Goal: Task Accomplishment & Management: Use online tool/utility

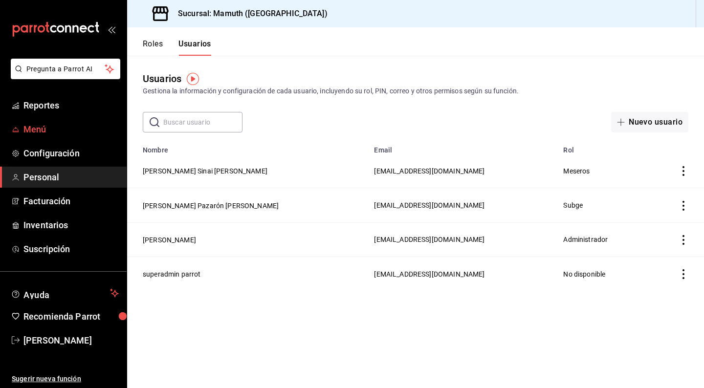
click at [31, 130] on span "Menú" at bounding box center [70, 129] width 95 height 13
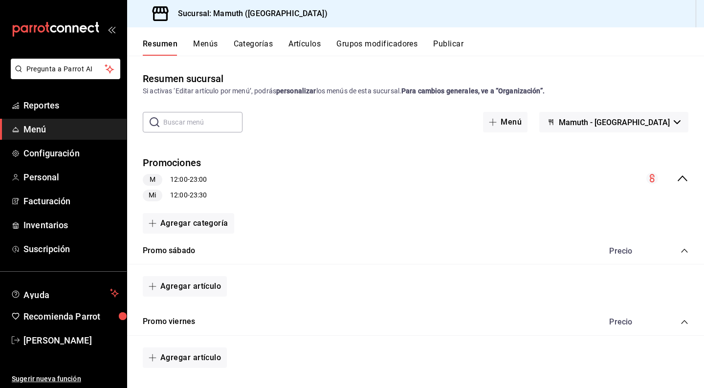
click at [314, 42] on button "Artículos" at bounding box center [305, 47] width 32 height 17
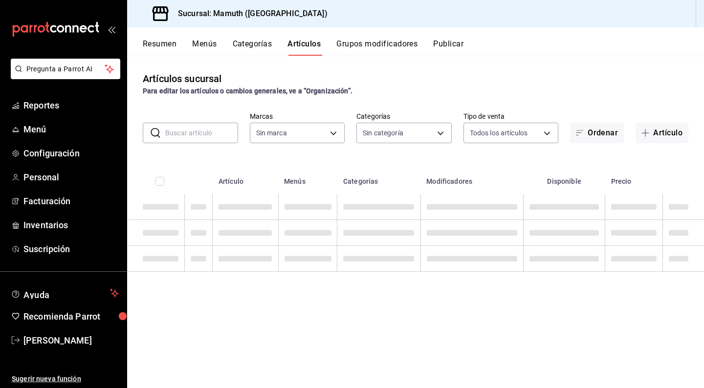
type input "f1bb6157-6a37-46fd-b908-fd0c3bf6e21b"
type input "6df29007-3a30-4595-a474-74bc6d422daf,27219724-ab0a-471e-98f8-f8611762f57c,a9318…"
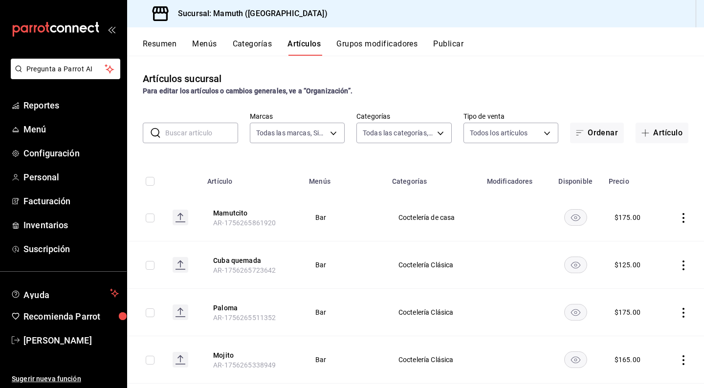
click at [213, 132] on input "text" at bounding box center [201, 133] width 73 height 20
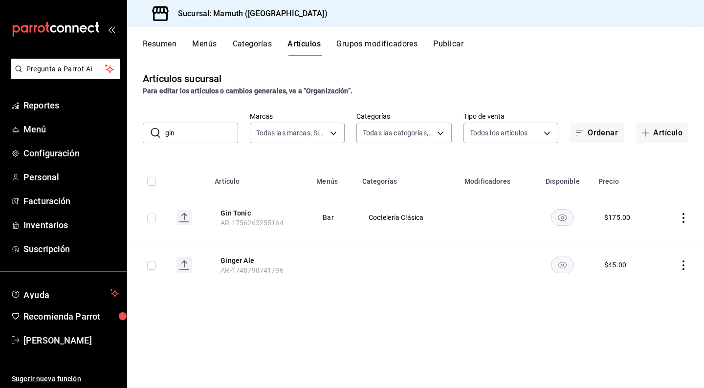
drag, startPoint x: 197, startPoint y: 139, endPoint x: 143, endPoint y: 131, distance: 54.4
click at [143, 131] on div "​ gin ​" at bounding box center [190, 133] width 95 height 21
drag, startPoint x: 143, startPoint y: 131, endPoint x: 685, endPoint y: 268, distance: 558.6
click at [685, 268] on icon "actions" at bounding box center [684, 266] width 10 height 10
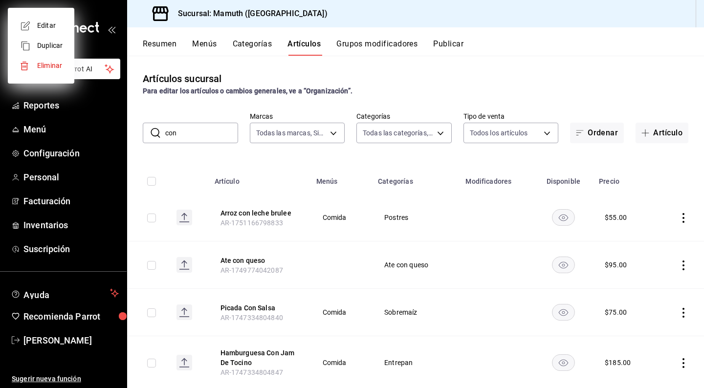
click at [549, 84] on div at bounding box center [352, 194] width 704 height 388
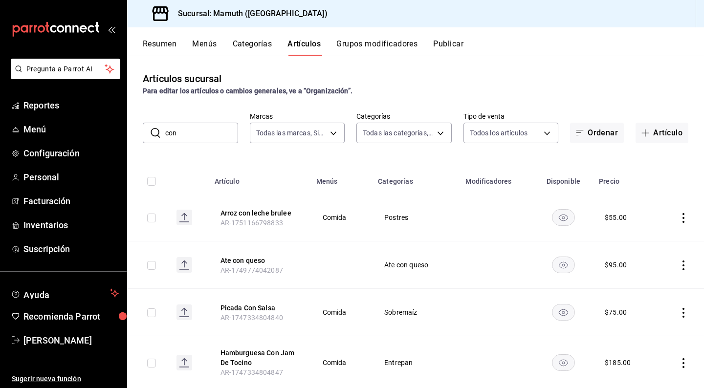
drag, startPoint x: 198, startPoint y: 131, endPoint x: 146, endPoint y: 131, distance: 51.9
click at [146, 131] on div "​ con ​" at bounding box center [190, 133] width 95 height 21
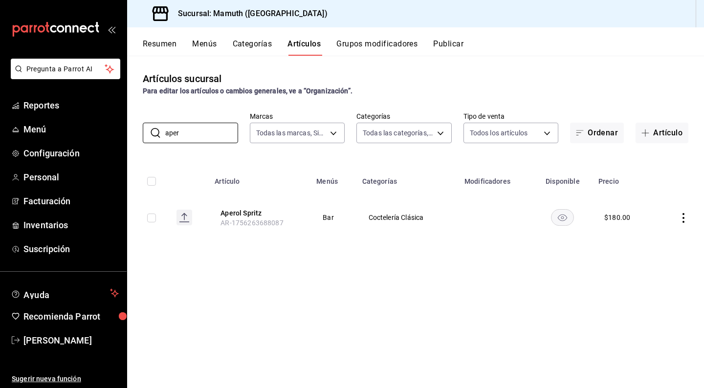
type input "aper"
click at [206, 273] on div "Artículos sucursal Para editar los artículos o cambios generales, ve a “Organiz…" at bounding box center [415, 222] width 577 height 332
click at [213, 48] on button "Menús" at bounding box center [204, 47] width 24 height 17
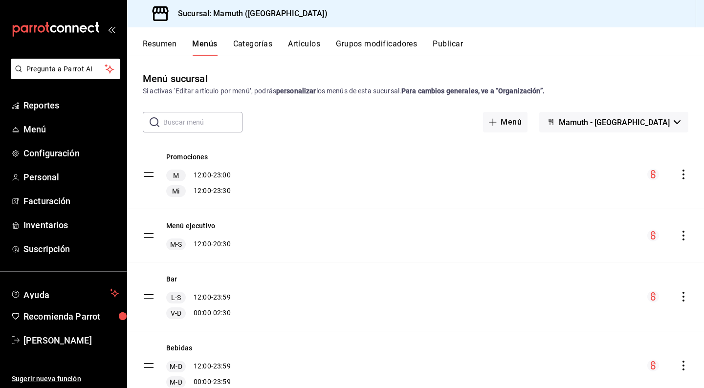
click at [303, 46] on button "Artículos" at bounding box center [304, 47] width 32 height 17
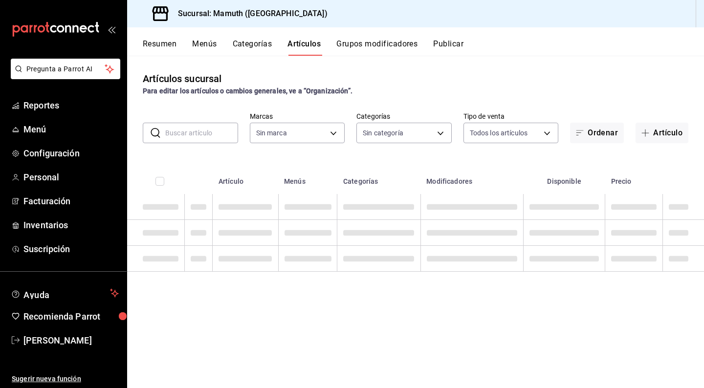
type input "f1bb6157-6a37-46fd-b908-fd0c3bf6e21b"
type input "6df29007-3a30-4595-a474-74bc6d422daf,27219724-ab0a-471e-98f8-f8611762f57c,a9318…"
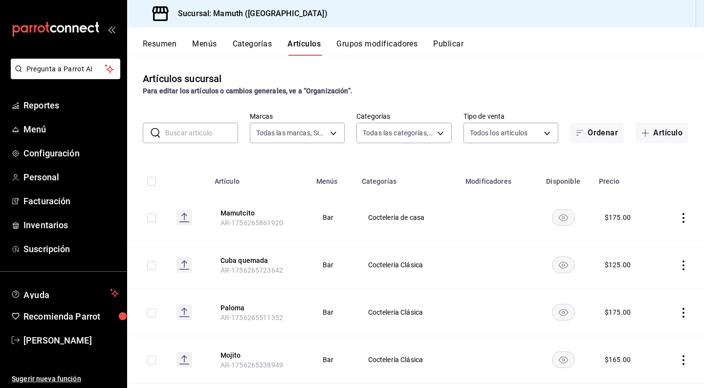
click at [208, 134] on input "text" at bounding box center [201, 133] width 73 height 20
click at [677, 130] on button "Artículo" at bounding box center [662, 133] width 53 height 21
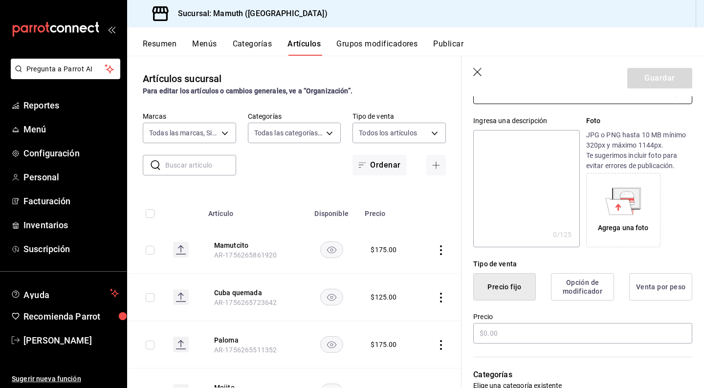
scroll to position [84, 0]
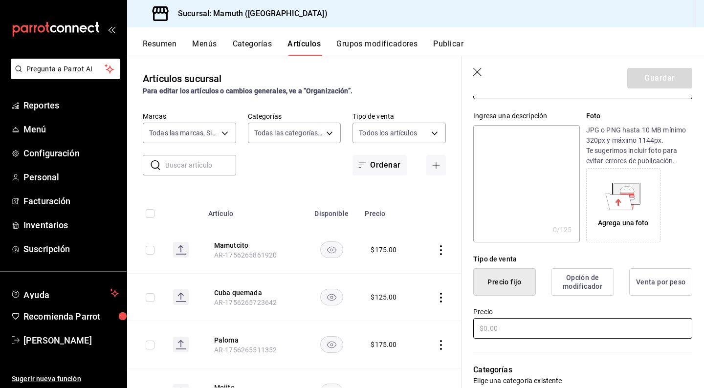
type input "indio"
click at [513, 337] on input "text" at bounding box center [583, 328] width 219 height 21
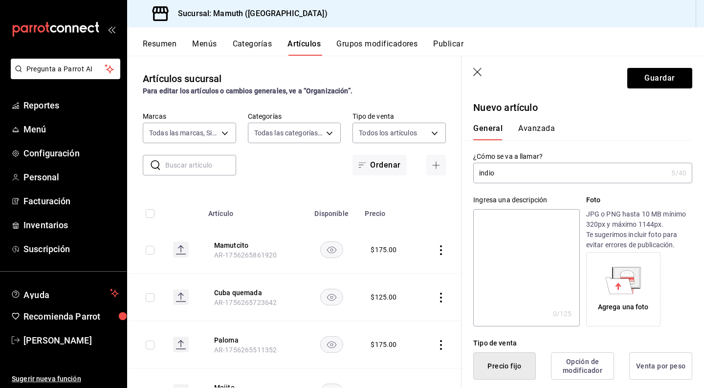
scroll to position [0, 0]
type input "$30.00"
click at [480, 172] on input "indio" at bounding box center [571, 173] width 194 height 20
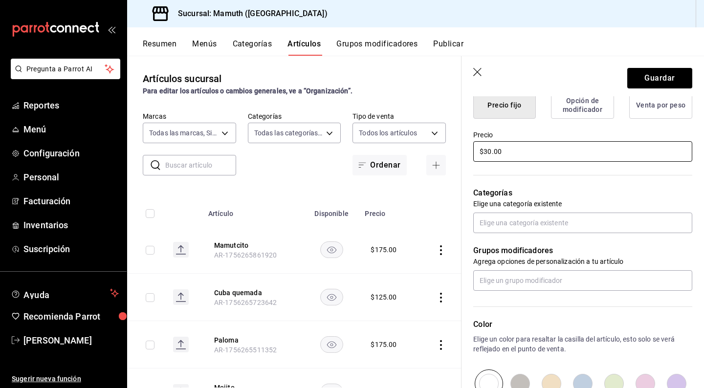
scroll to position [290, 0]
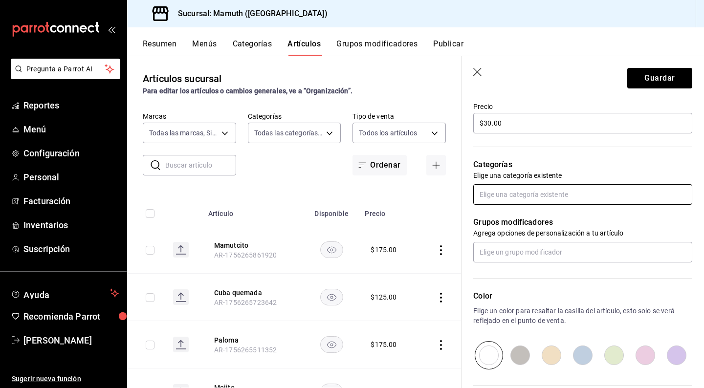
type input "Indio"
click at [543, 195] on input "text" at bounding box center [583, 194] width 219 height 21
type input "cerv"
click at [518, 221] on li "Cerveza" at bounding box center [583, 217] width 219 height 16
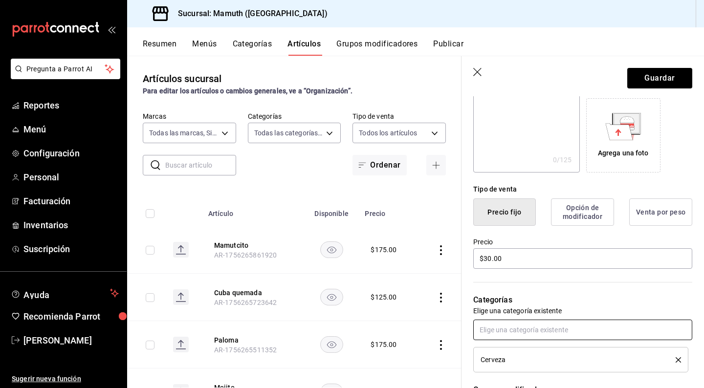
scroll to position [157, 0]
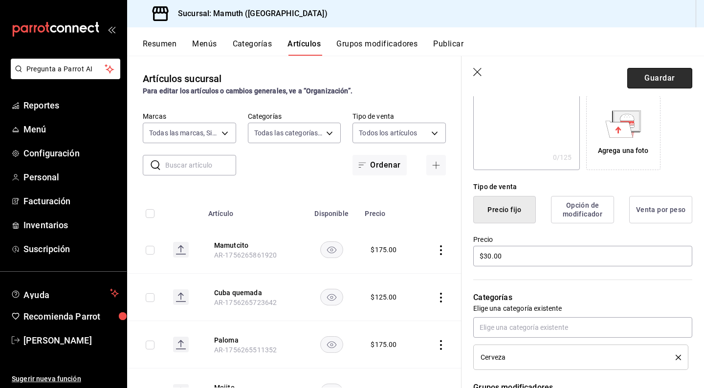
click at [665, 78] on button "Guardar" at bounding box center [660, 78] width 65 height 21
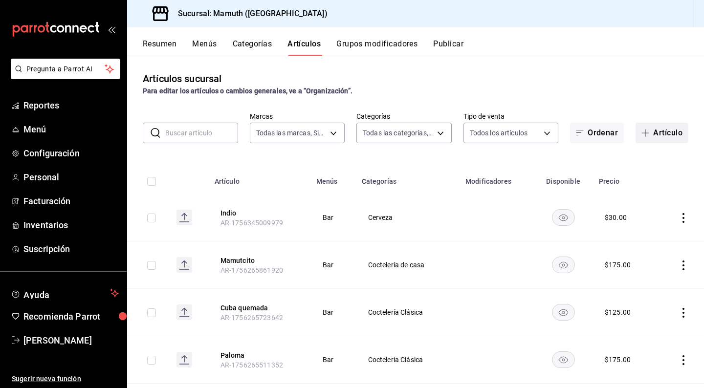
click at [664, 138] on button "Artículo" at bounding box center [662, 133] width 53 height 21
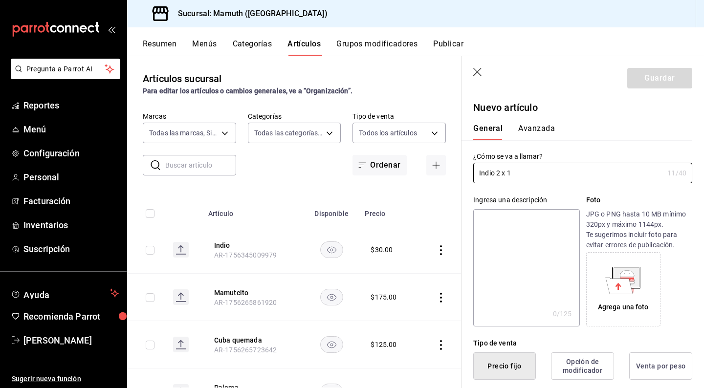
type input "Indio 2 x 1"
click at [590, 126] on div "General [PERSON_NAME]" at bounding box center [577, 132] width 207 height 17
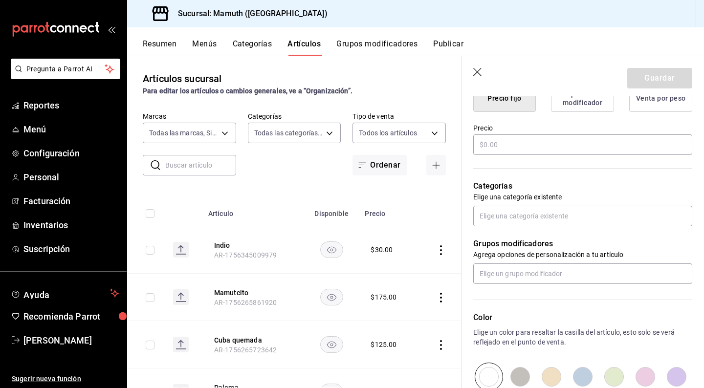
scroll to position [269, 0]
click at [558, 213] on input "text" at bounding box center [583, 215] width 219 height 21
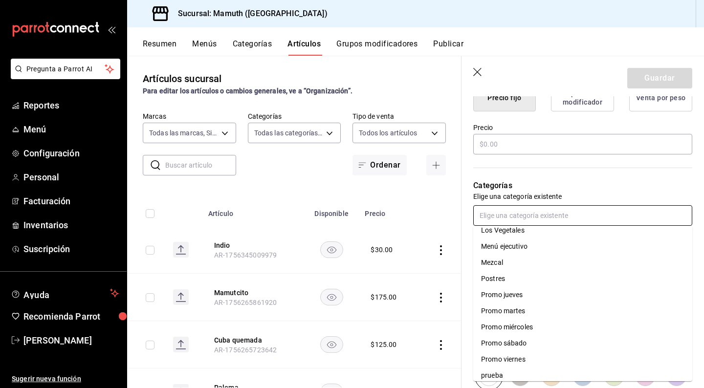
scroll to position [121, 0]
click at [511, 329] on li "Promo miércoles" at bounding box center [583, 327] width 219 height 16
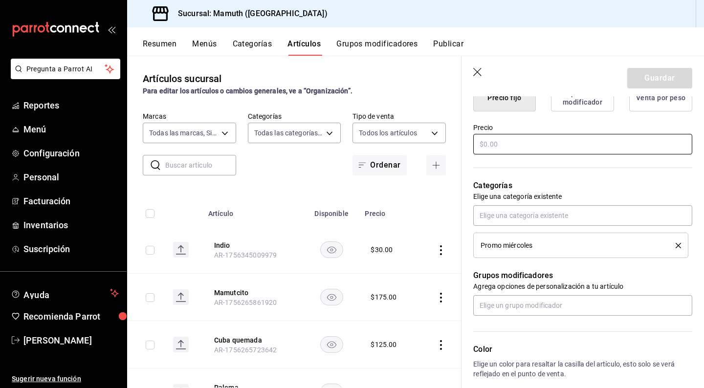
click at [550, 144] on input "text" at bounding box center [583, 144] width 219 height 21
type input "$0.00"
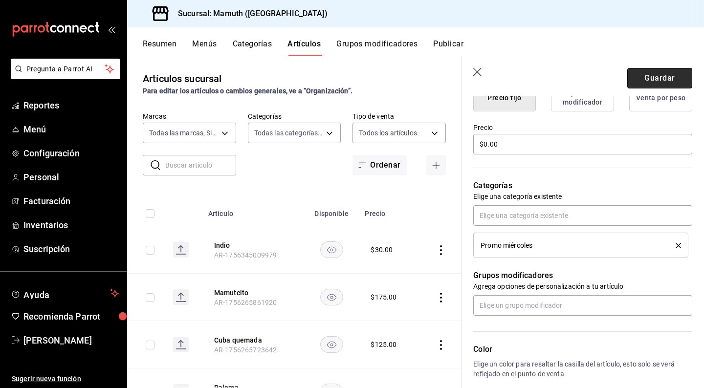
click at [648, 72] on button "Guardar" at bounding box center [660, 78] width 65 height 21
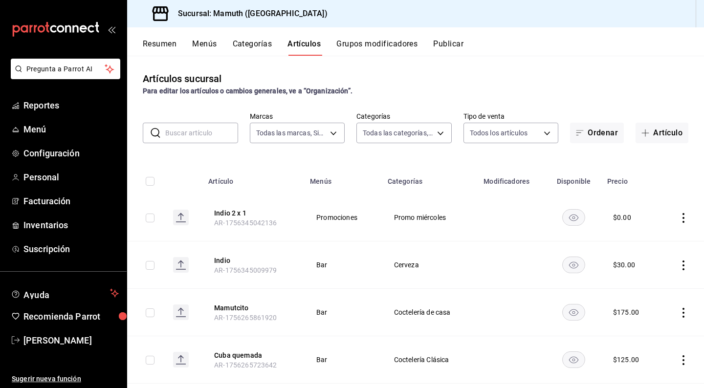
click at [244, 42] on button "Categorías" at bounding box center [253, 47] width 40 height 17
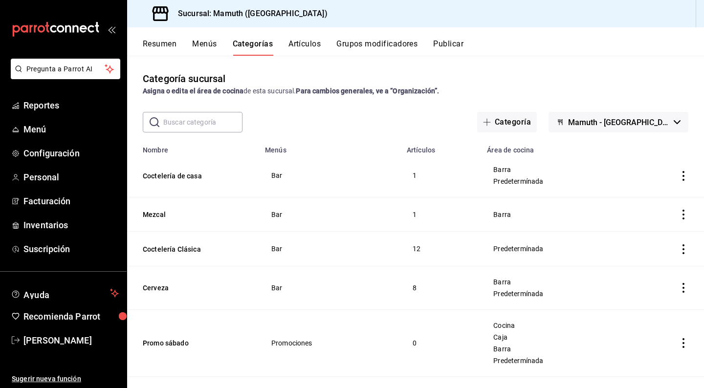
click at [208, 45] on button "Menús" at bounding box center [204, 47] width 24 height 17
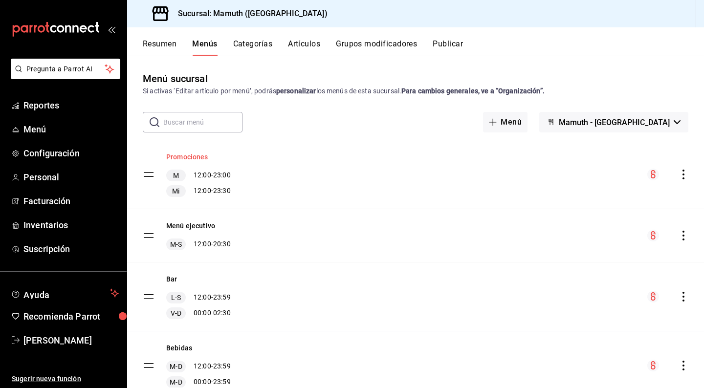
click at [194, 157] on button "Promociones" at bounding box center [187, 157] width 42 height 10
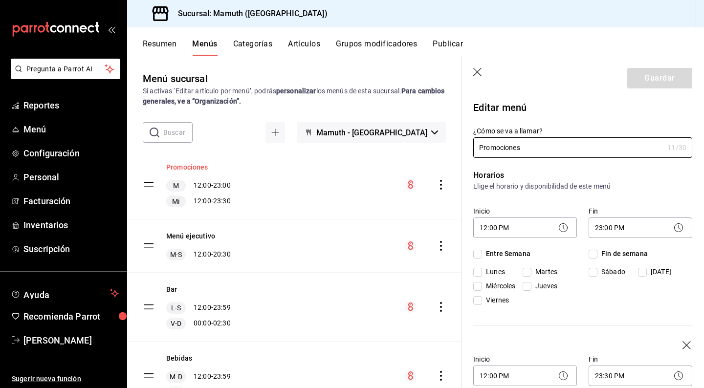
checkbox input "true"
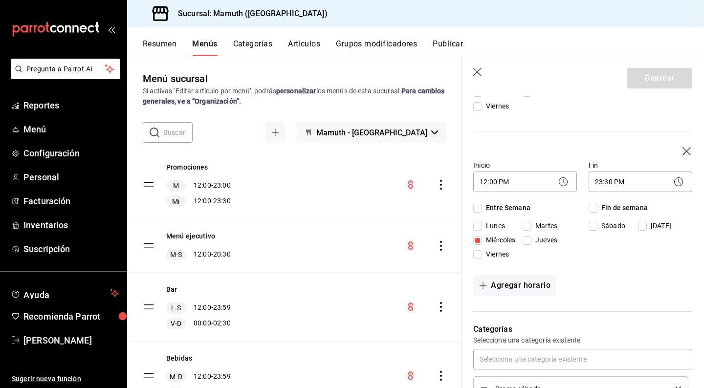
scroll to position [191, 0]
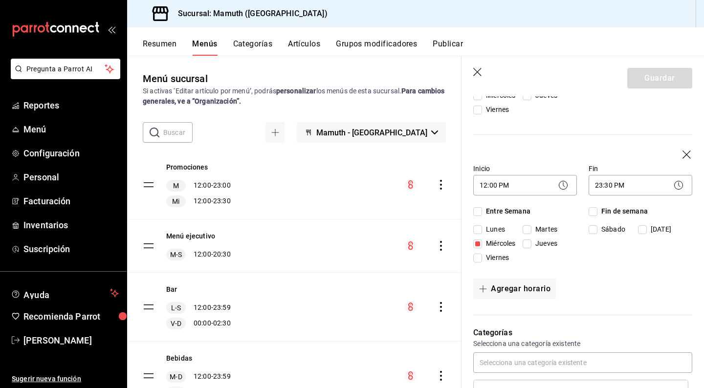
click at [253, 47] on button "Categorías" at bounding box center [253, 47] width 40 height 17
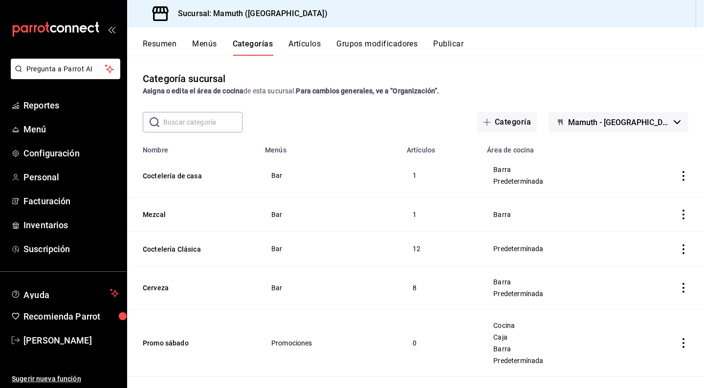
click at [506, 79] on div "Categoría sucursal Asigna o edita el área de cocina de esta sucursal. Para camb…" at bounding box center [415, 83] width 577 height 25
click at [454, 46] on button "Publicar" at bounding box center [448, 47] width 30 height 17
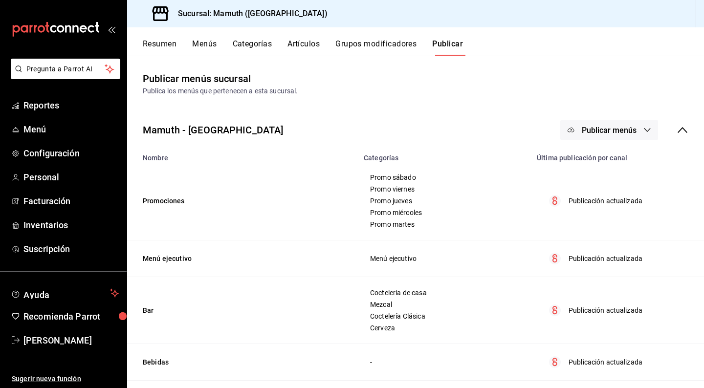
click at [634, 127] on span "Publicar menús" at bounding box center [609, 130] width 55 height 9
click at [594, 171] on li "Punto de venta" at bounding box center [610, 161] width 90 height 27
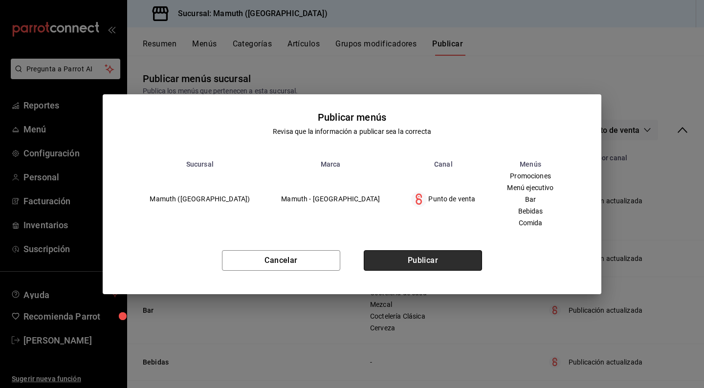
click at [448, 262] on button "Publicar" at bounding box center [423, 260] width 118 height 21
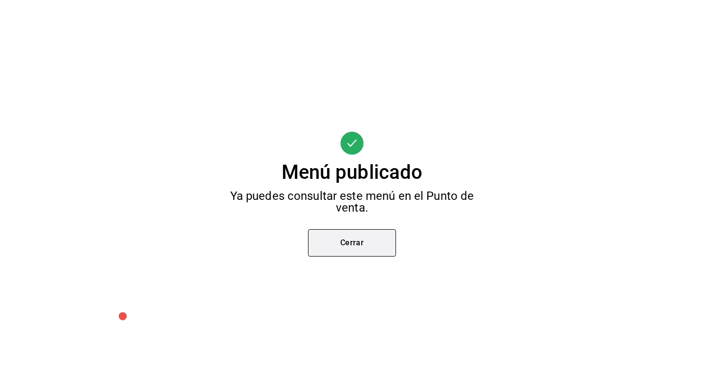
click at [372, 244] on button "Cerrar" at bounding box center [352, 242] width 88 height 27
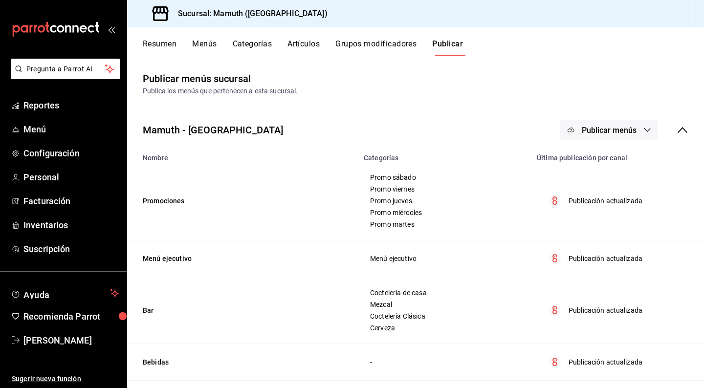
click at [299, 47] on button "Artículos" at bounding box center [304, 47] width 32 height 17
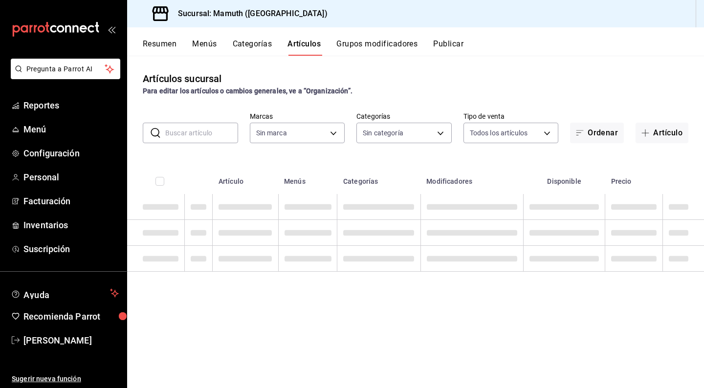
type input "f1bb6157-6a37-46fd-b908-fd0c3bf6e21b"
type input "6df29007-3a30-4595-a474-74bc6d422daf,27219724-ab0a-471e-98f8-f8611762f57c,a9318…"
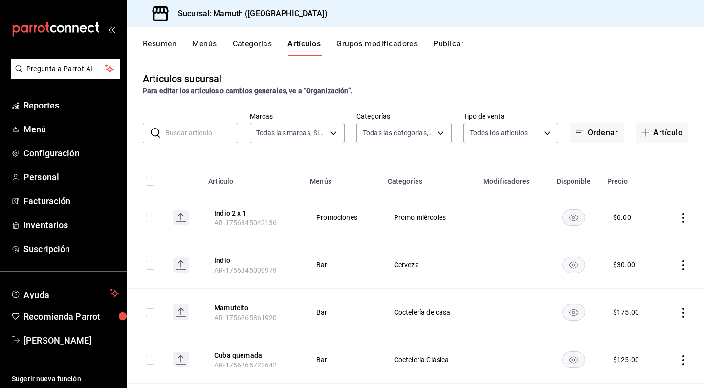
click at [268, 46] on button "Categorías" at bounding box center [253, 47] width 40 height 17
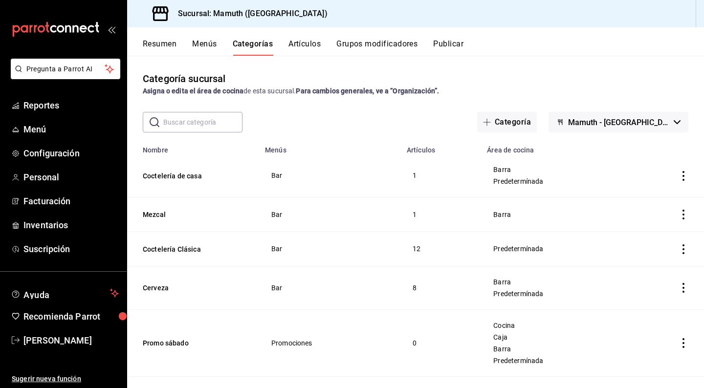
click at [684, 177] on icon "actions" at bounding box center [684, 176] width 10 height 10
click at [641, 197] on div at bounding box center [633, 199] width 18 height 12
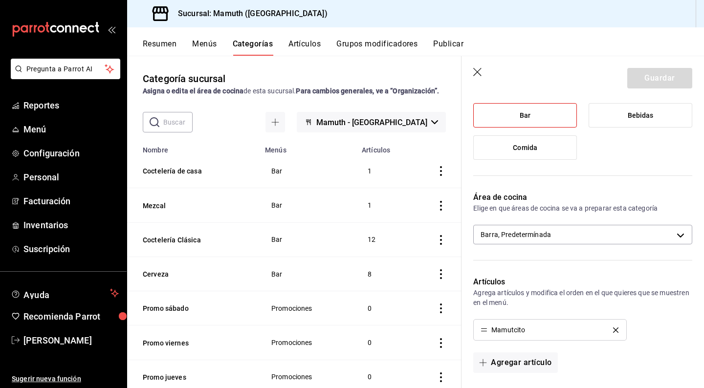
scroll to position [132, 0]
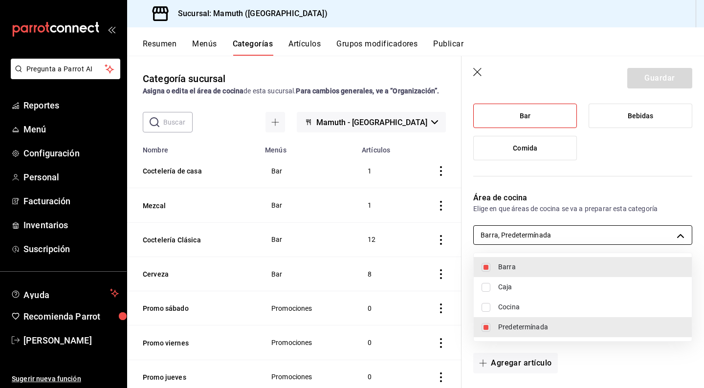
click at [667, 237] on body "Pregunta a Parrot AI Reportes Menú Configuración Personal Facturación Inventari…" at bounding box center [352, 194] width 704 height 388
click at [486, 329] on input "checkbox" at bounding box center [486, 327] width 9 height 9
checkbox input "false"
type input "46a630ac-1b8f-42b4-8cd5-68e47b3f06fd"
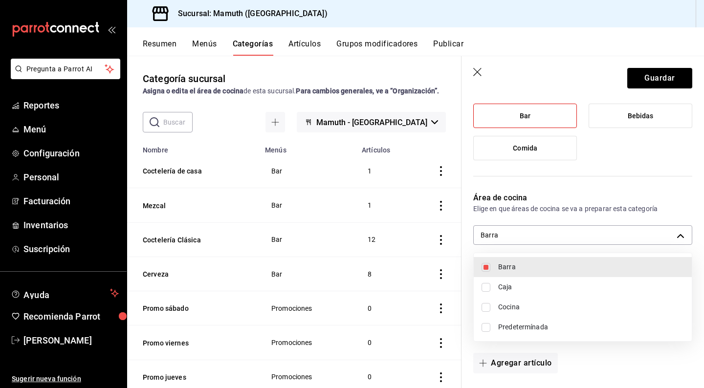
click at [650, 185] on div at bounding box center [352, 194] width 704 height 388
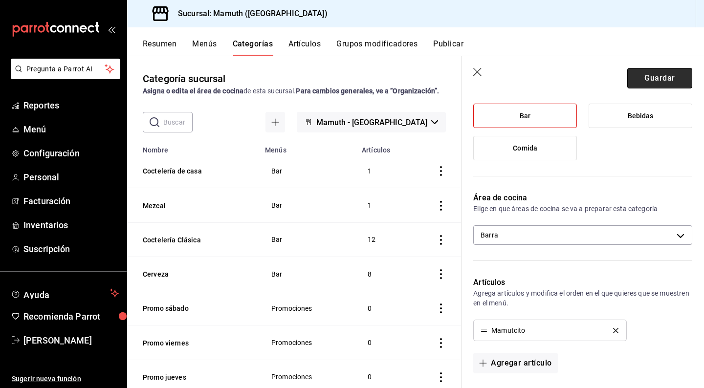
click at [678, 73] on button "Guardar" at bounding box center [660, 78] width 65 height 21
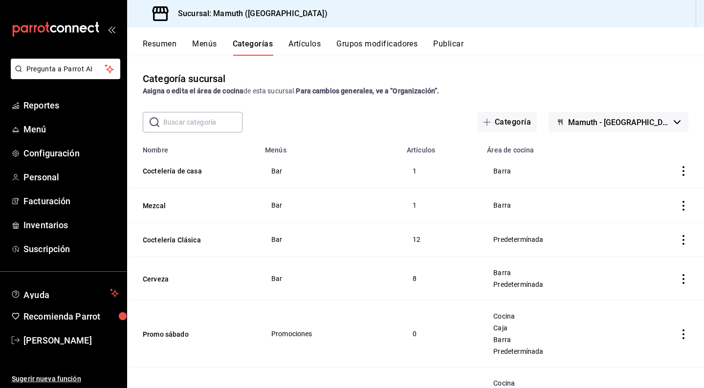
click at [309, 41] on button "Artículos" at bounding box center [305, 47] width 32 height 17
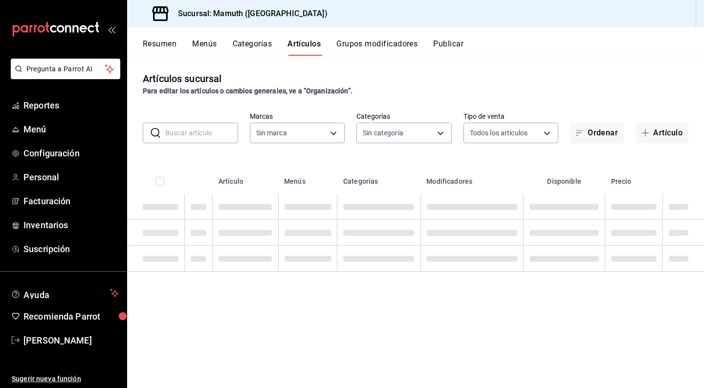
click at [210, 132] on input "text" at bounding box center [201, 133] width 73 height 20
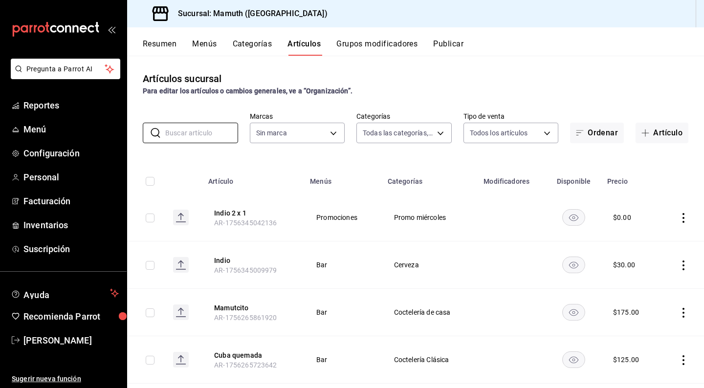
type input "f1bb6157-6a37-46fd-b908-fd0c3bf6e21b"
type input "6df29007-3a30-4595-a474-74bc6d422daf,27219724-ab0a-471e-98f8-f8611762f57c,a9318…"
click at [678, 138] on button "Artículo" at bounding box center [662, 133] width 53 height 21
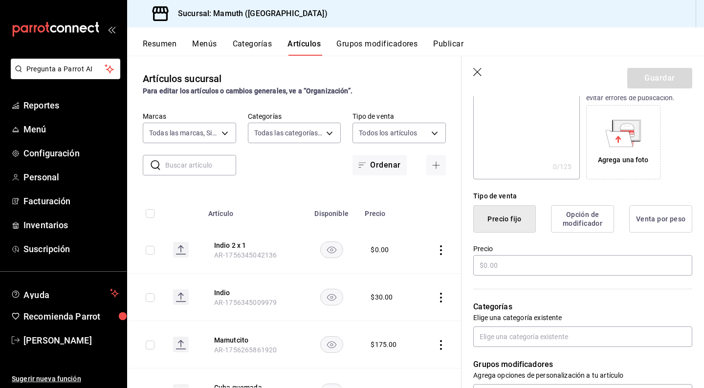
scroll to position [157, 0]
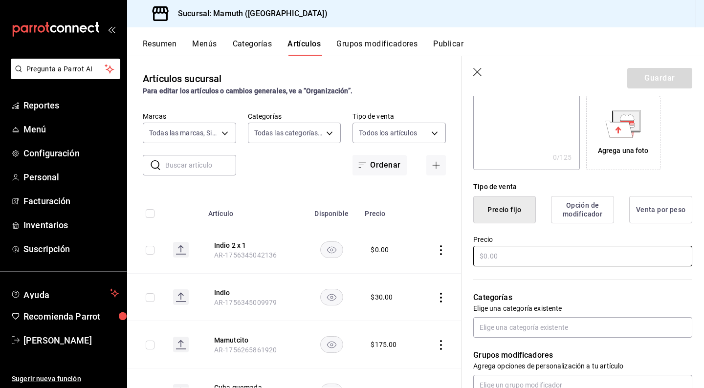
type input "[GEOGRAPHIC_DATA]"
click at [490, 257] on input "text" at bounding box center [583, 256] width 219 height 21
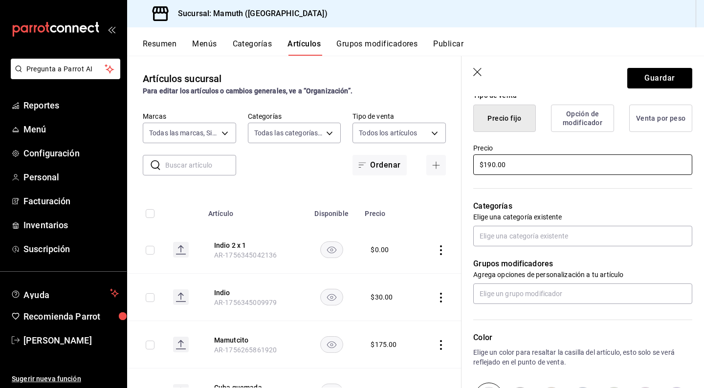
scroll to position [261, 0]
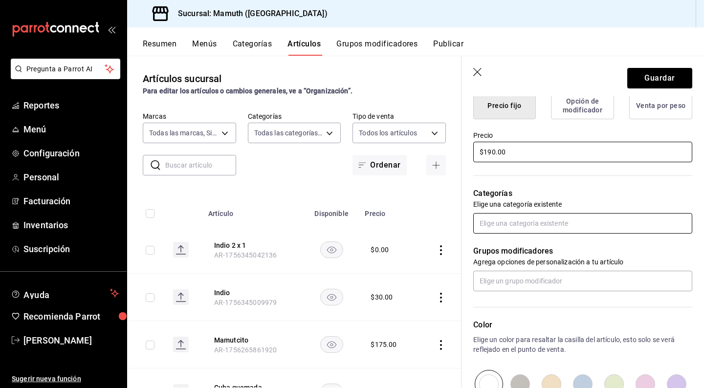
type input "$190.00"
click at [558, 230] on input "text" at bounding box center [583, 223] width 219 height 21
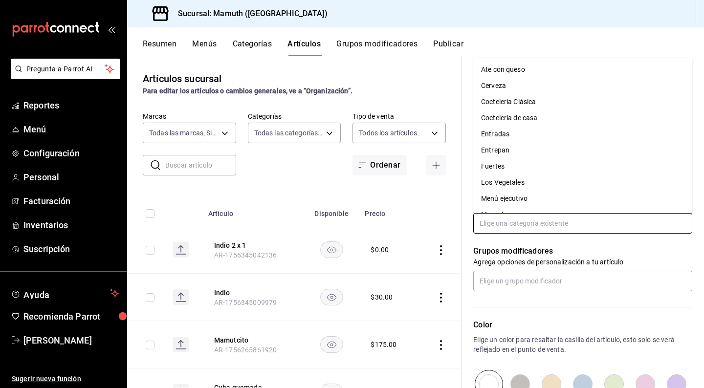
click at [528, 118] on li "Coctelería de casa" at bounding box center [583, 118] width 219 height 16
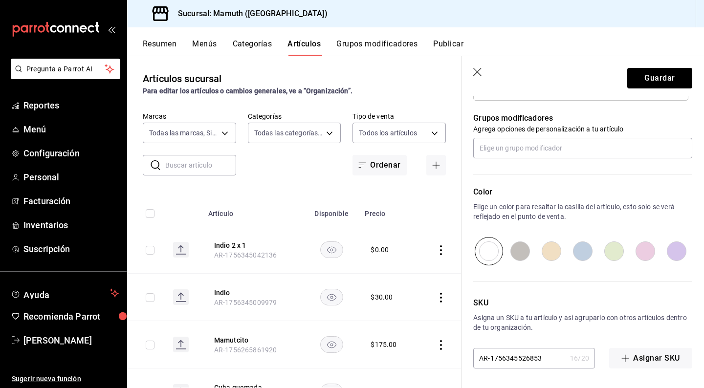
scroll to position [426, 0]
click at [661, 83] on button "Guardar" at bounding box center [660, 78] width 65 height 21
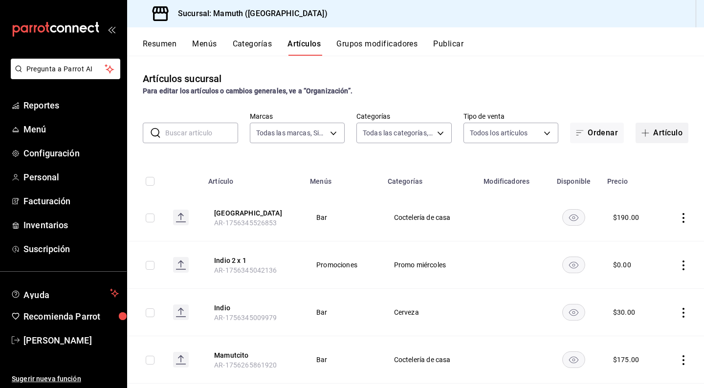
click at [663, 130] on button "Artículo" at bounding box center [662, 133] width 53 height 21
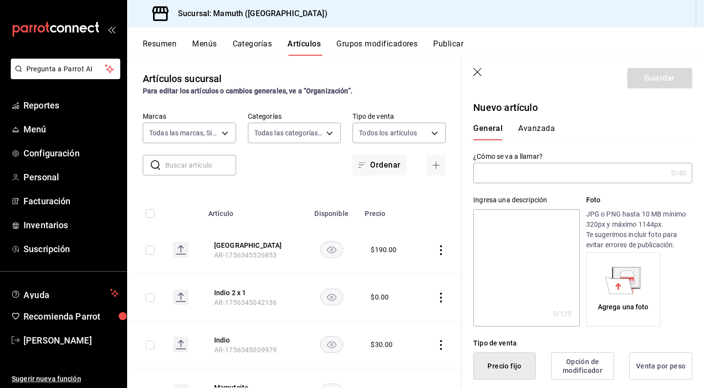
click at [532, 175] on input "text" at bounding box center [571, 173] width 194 height 20
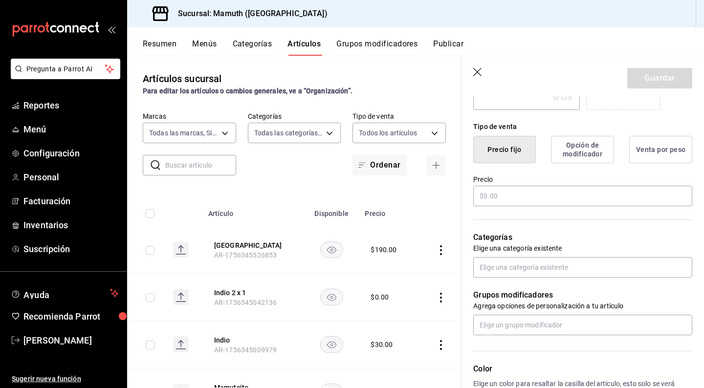
scroll to position [235, 0]
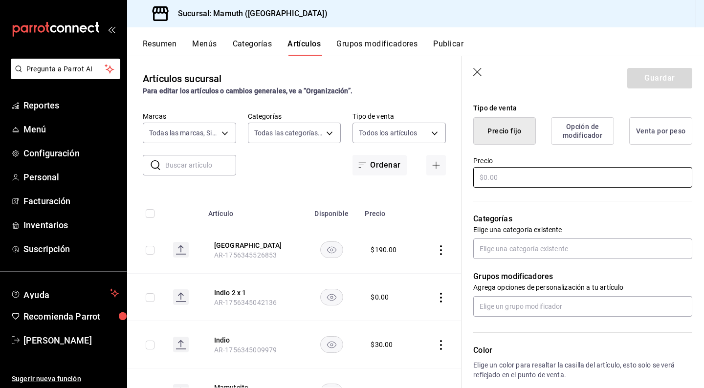
type input "Sunshine"
click at [578, 169] on input "text" at bounding box center [583, 177] width 219 height 21
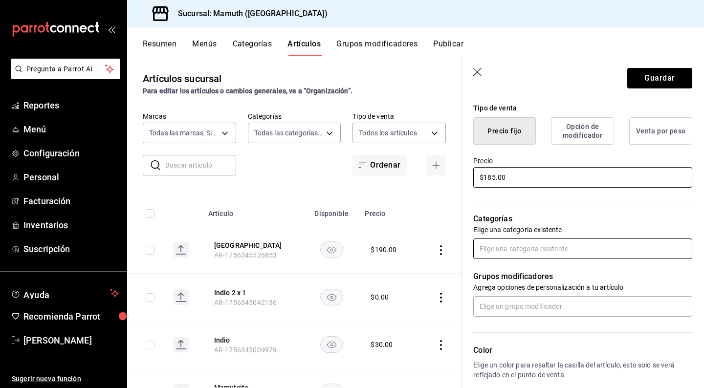
type input "$185.00"
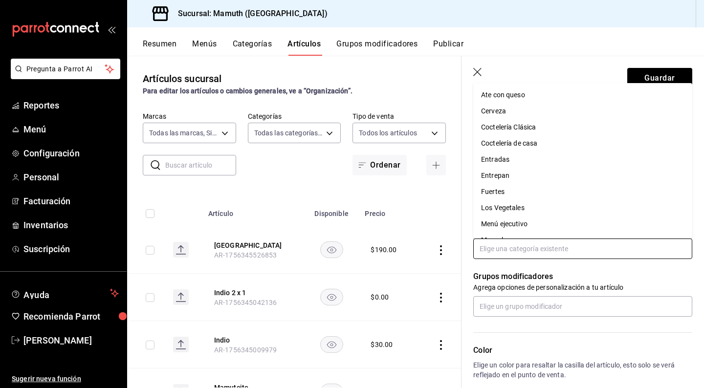
click at [548, 254] on input "text" at bounding box center [583, 249] width 219 height 21
click at [521, 146] on li "Coctelería de casa" at bounding box center [583, 144] width 219 height 16
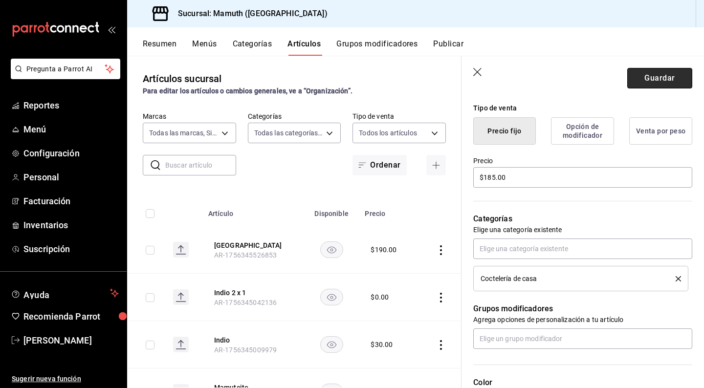
click at [666, 80] on button "Guardar" at bounding box center [660, 78] width 65 height 21
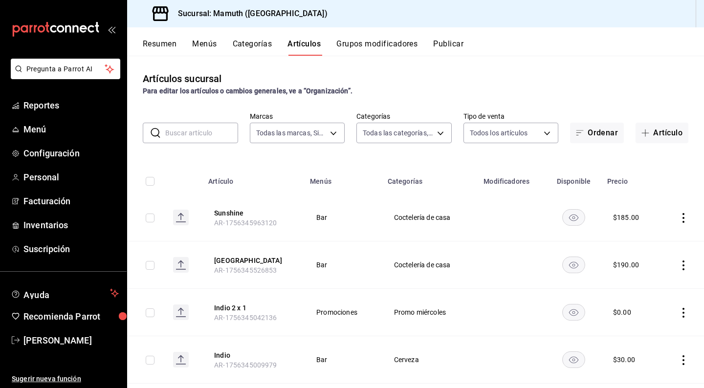
click at [190, 138] on input "text" at bounding box center [201, 133] width 73 height 20
click at [671, 137] on button "Artículo" at bounding box center [662, 133] width 53 height 21
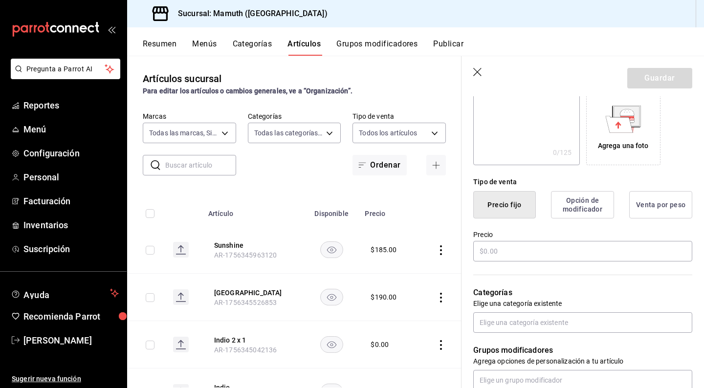
scroll to position [163, 0]
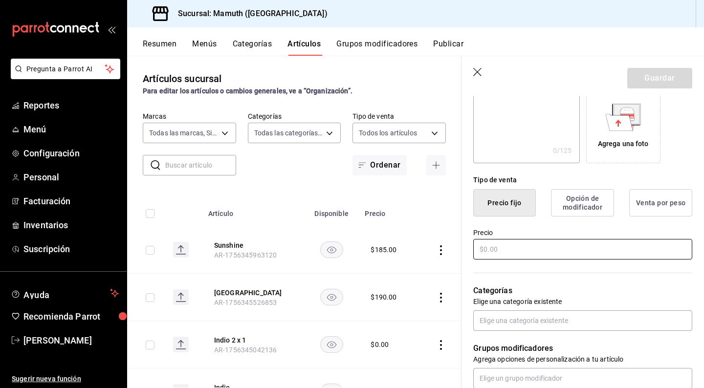
type input "Matuche"
click at [527, 246] on input "text" at bounding box center [583, 249] width 219 height 21
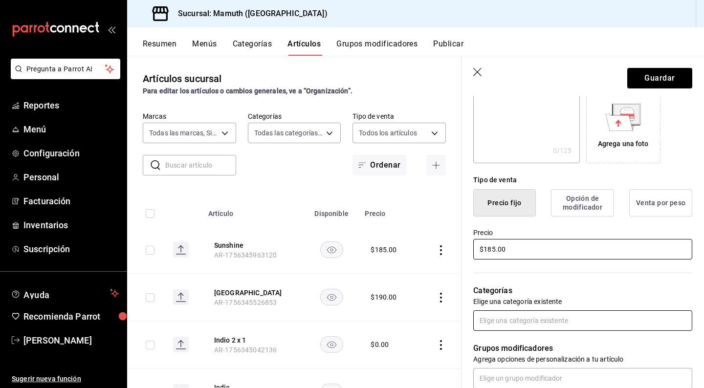
type input "$185.00"
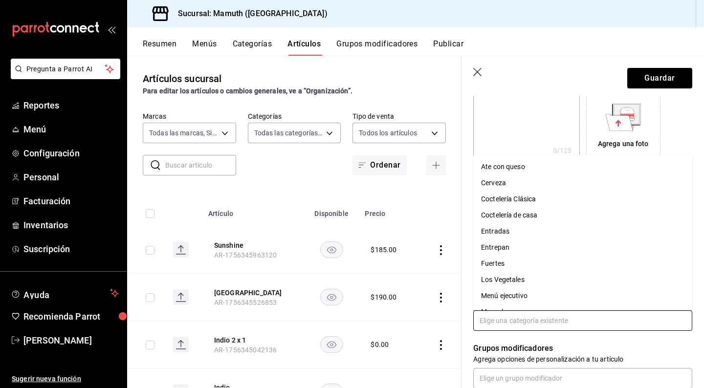
click at [564, 325] on input "text" at bounding box center [583, 321] width 219 height 21
click at [522, 214] on li "Coctelería de casa" at bounding box center [583, 215] width 219 height 16
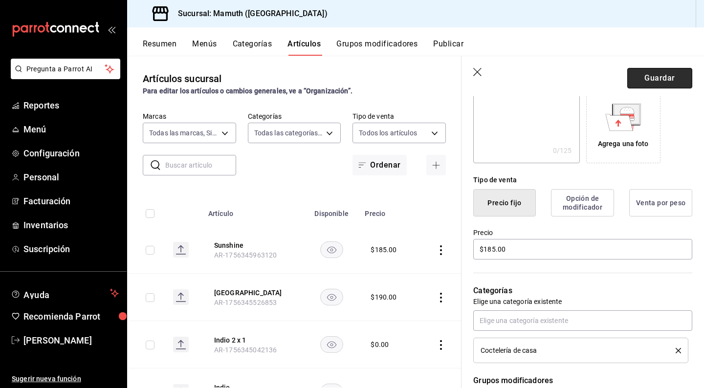
click at [651, 78] on button "Guardar" at bounding box center [660, 78] width 65 height 21
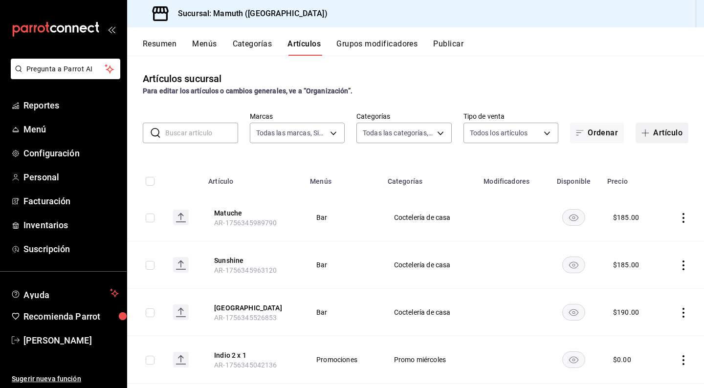
click at [659, 134] on button "Artículo" at bounding box center [662, 133] width 53 height 21
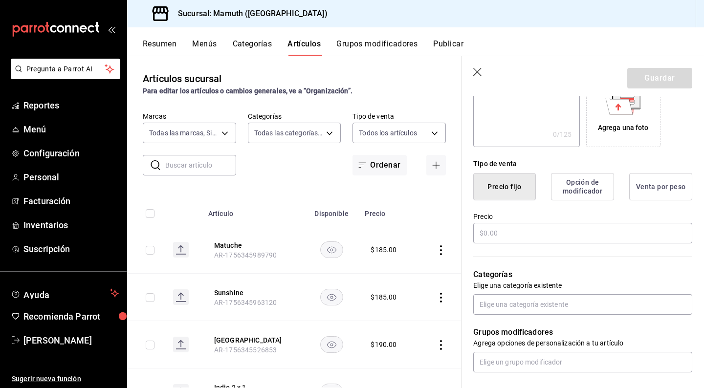
scroll to position [192, 0]
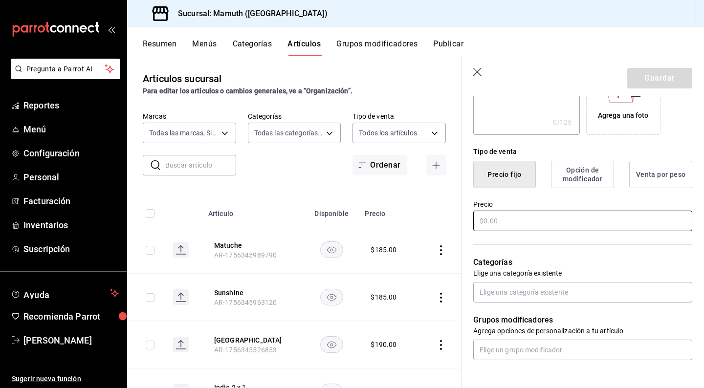
type input "Gobernador"
click at [529, 214] on input "text" at bounding box center [583, 221] width 219 height 21
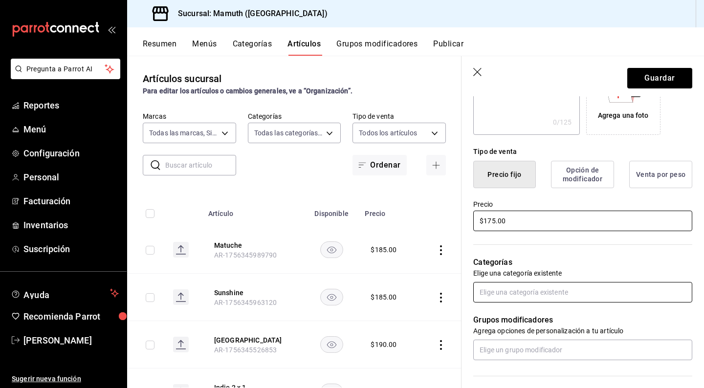
type input "$175.00"
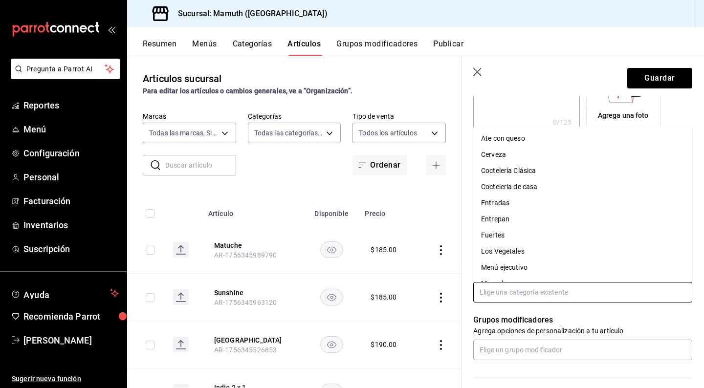
click at [573, 298] on input "text" at bounding box center [583, 292] width 219 height 21
click at [521, 189] on li "Coctelería de casa" at bounding box center [583, 187] width 219 height 16
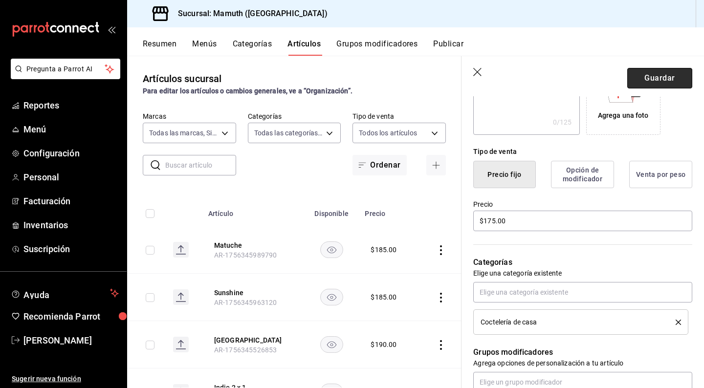
click at [683, 69] on button "Guardar" at bounding box center [660, 78] width 65 height 21
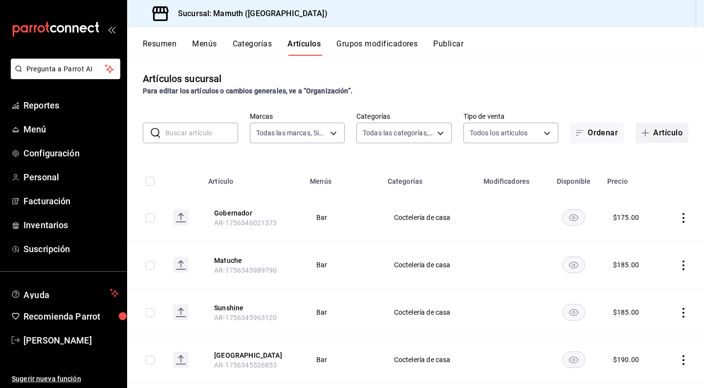
click at [649, 132] on icon "button" at bounding box center [646, 133] width 8 height 8
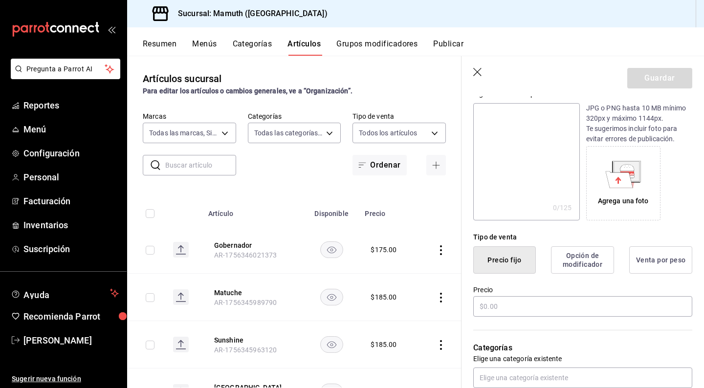
scroll to position [107, 0]
type input "Tokio Nights"
click at [515, 303] on input "text" at bounding box center [583, 306] width 219 height 21
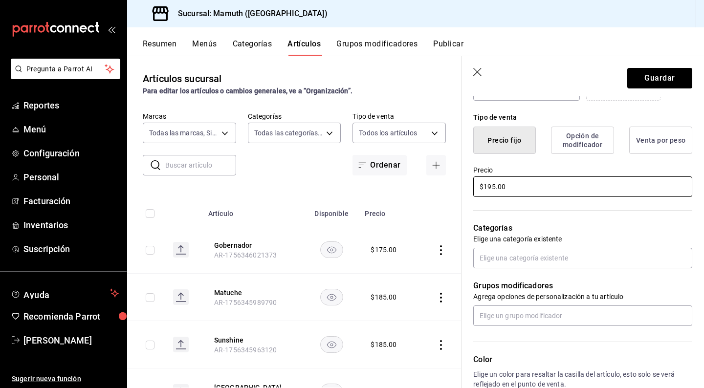
scroll to position [226, 0]
type input "$195.00"
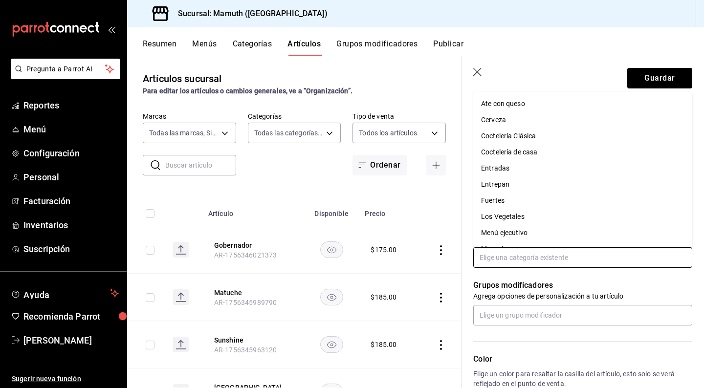
click at [559, 255] on input "text" at bounding box center [583, 258] width 219 height 21
click at [537, 152] on li "Coctelería de casa" at bounding box center [583, 152] width 219 height 16
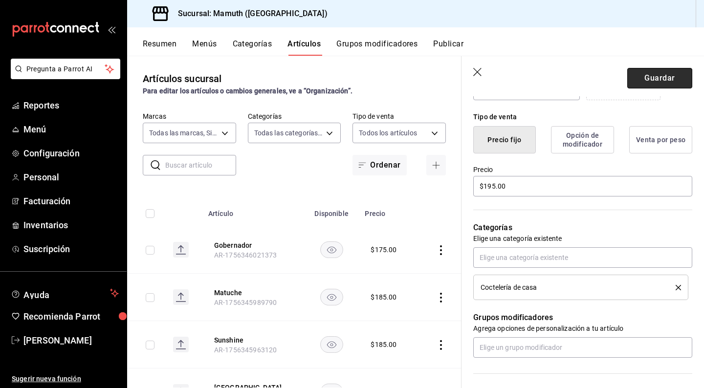
click at [653, 83] on button "Guardar" at bounding box center [660, 78] width 65 height 21
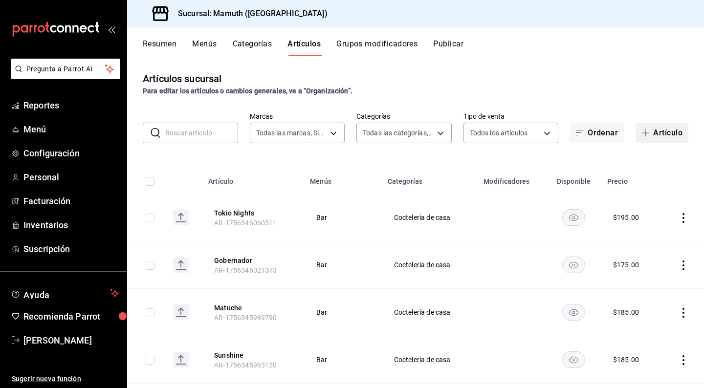
click at [680, 141] on button "Artículo" at bounding box center [662, 133] width 53 height 21
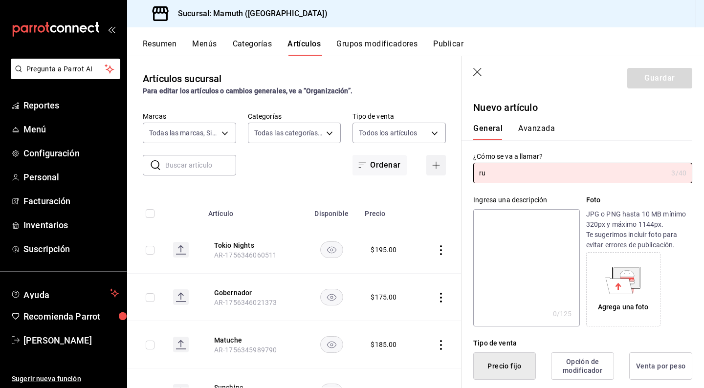
type input "r"
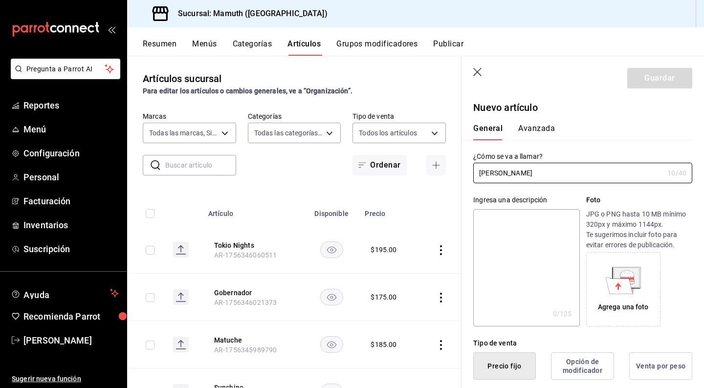
type input "[PERSON_NAME]"
click at [632, 147] on div "¿Cómo se va a llamar? Rubi Tonic 10 /40 ¿Cómo se va a llamar?" at bounding box center [577, 161] width 231 height 43
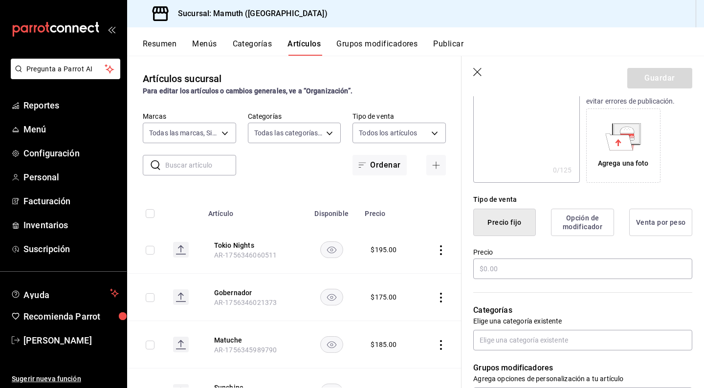
scroll to position [157, 0]
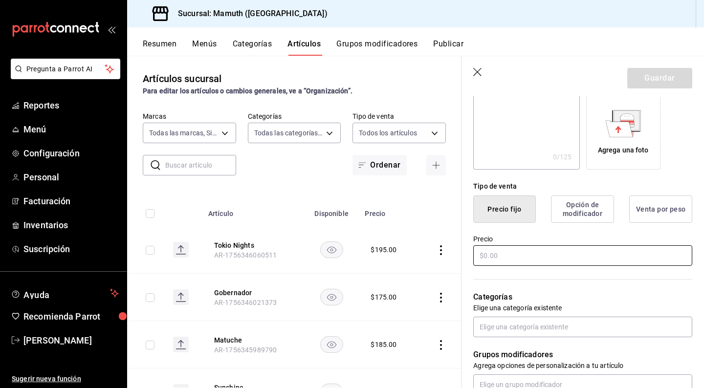
click at [602, 257] on input "text" at bounding box center [583, 256] width 219 height 21
type input "$185.00"
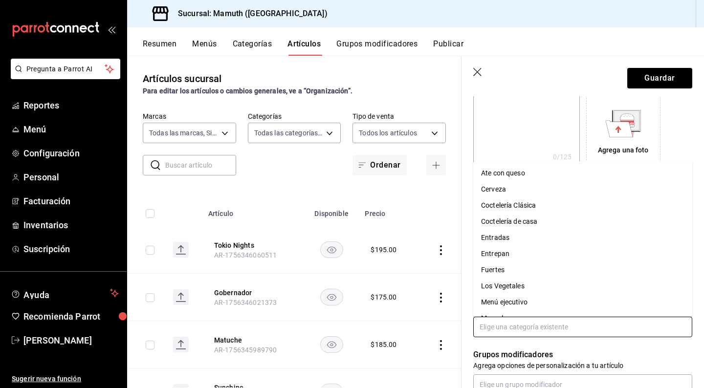
click at [553, 330] on input "text" at bounding box center [583, 327] width 219 height 21
click at [521, 218] on li "Coctelería de casa" at bounding box center [583, 222] width 219 height 16
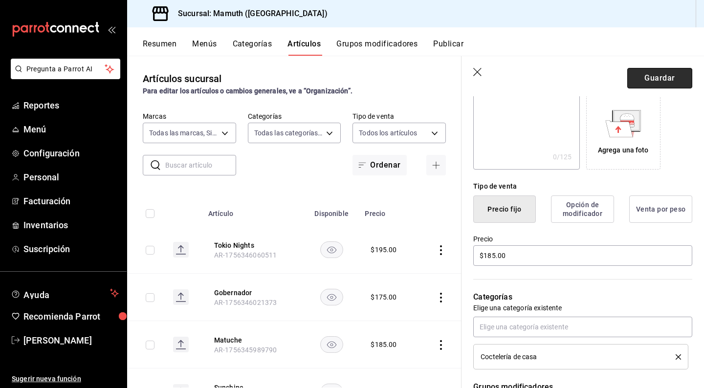
click at [659, 80] on button "Guardar" at bounding box center [660, 78] width 65 height 21
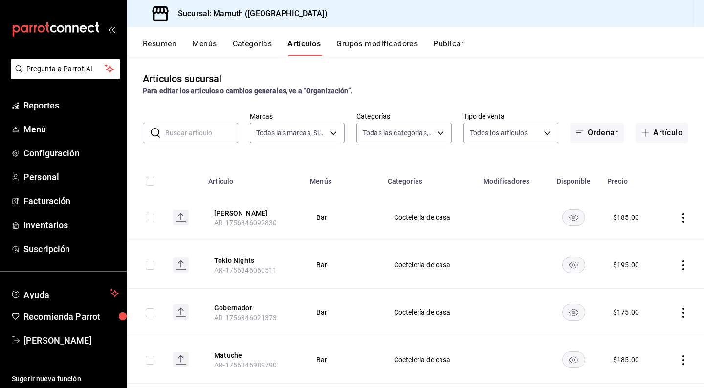
click at [197, 137] on input "text" at bounding box center [201, 133] width 73 height 20
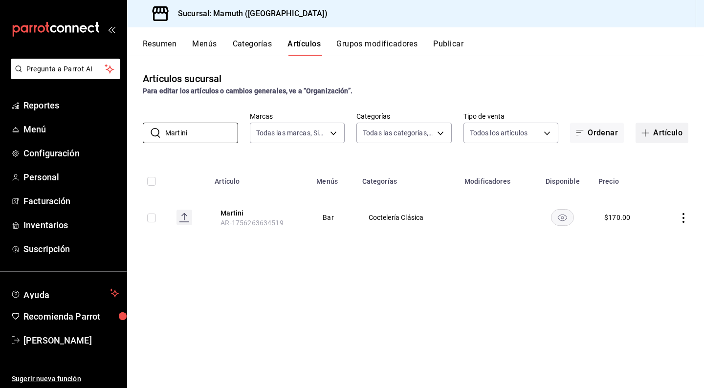
type input "Martini"
click at [657, 130] on button "Artículo" at bounding box center [662, 133] width 53 height 21
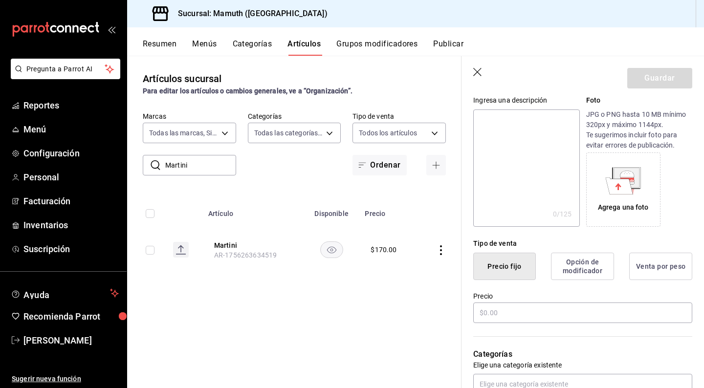
scroll to position [142, 0]
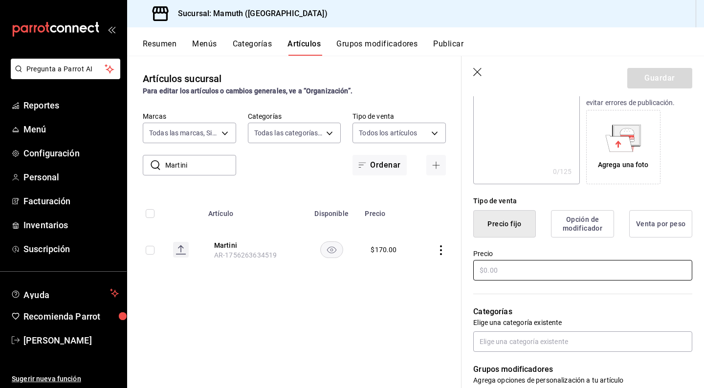
type input "[PERSON_NAME]"
click at [532, 277] on input "text" at bounding box center [583, 270] width 219 height 21
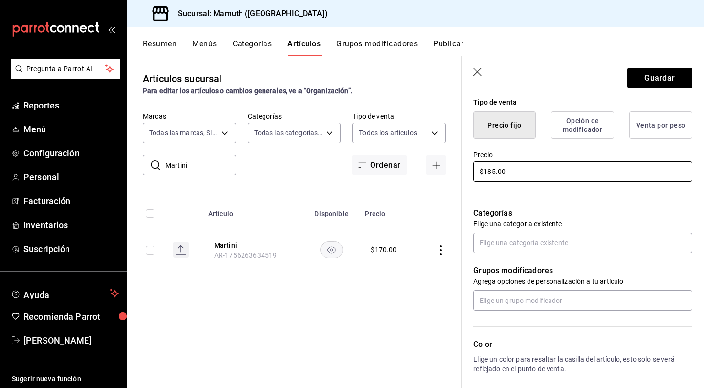
scroll to position [250, 0]
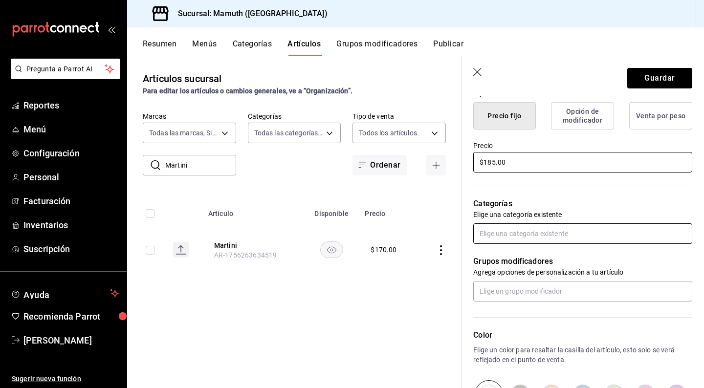
type input "$185.00"
click at [567, 231] on input "text" at bounding box center [583, 234] width 219 height 21
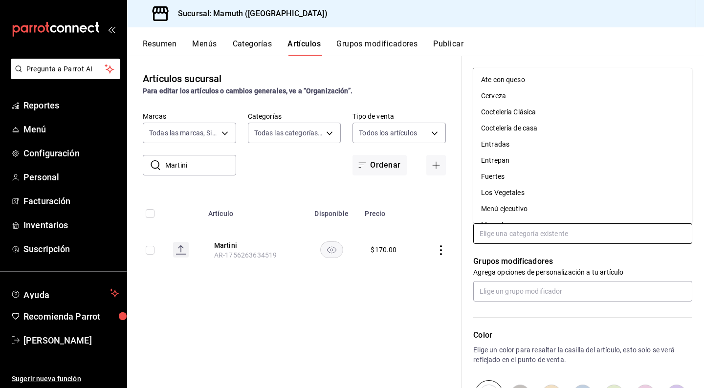
click at [533, 127] on li "Coctelería de casa" at bounding box center [583, 128] width 219 height 16
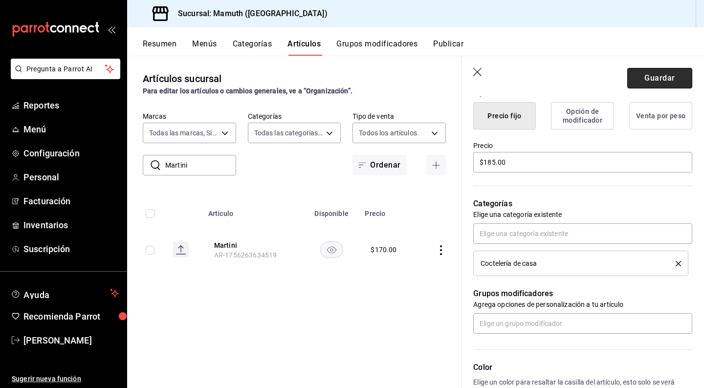
click at [654, 79] on button "Guardar" at bounding box center [660, 78] width 65 height 21
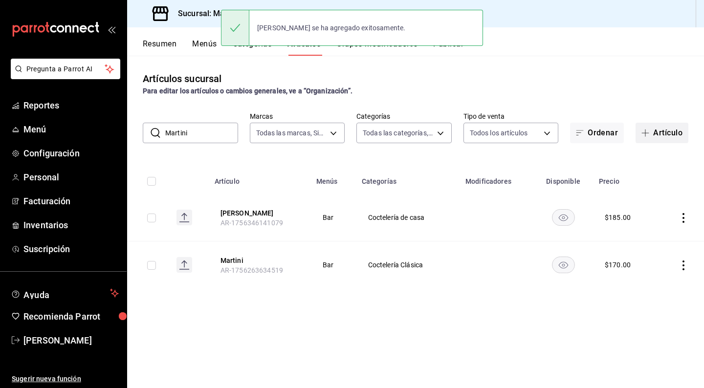
click at [667, 136] on button "Artículo" at bounding box center [662, 133] width 53 height 21
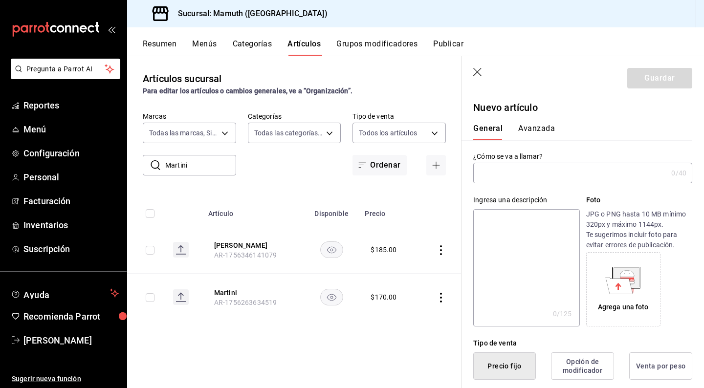
drag, startPoint x: 500, startPoint y: 172, endPoint x: 475, endPoint y: 172, distance: 24.5
click at [476, 172] on input "text" at bounding box center [571, 173] width 194 height 20
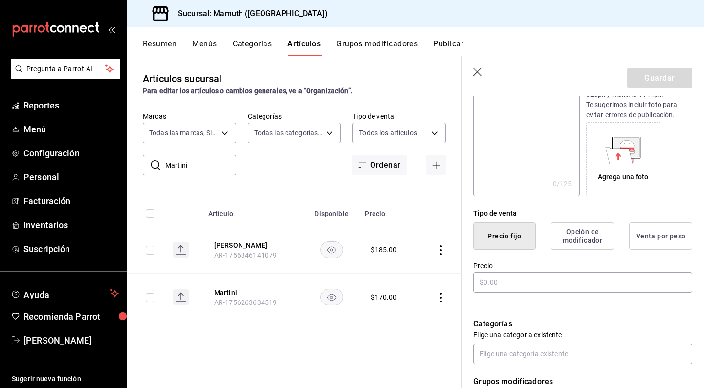
scroll to position [141, 0]
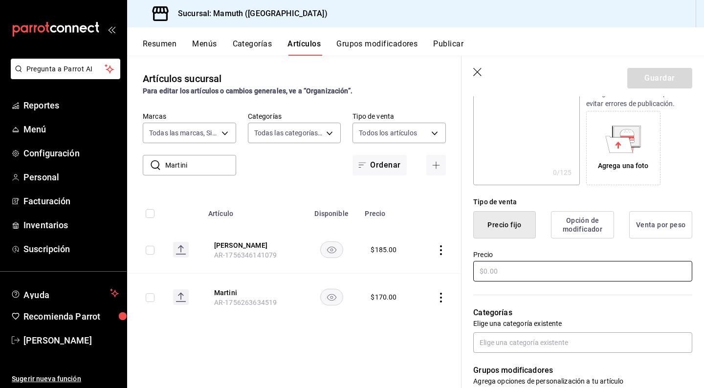
type input "San [PERSON_NAME]"
click at [497, 267] on input "text" at bounding box center [583, 271] width 219 height 21
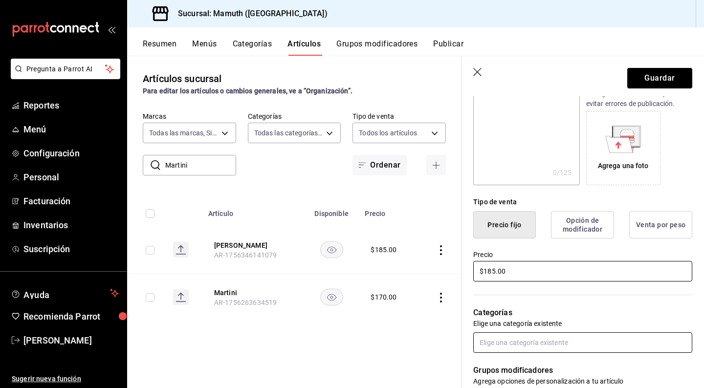
type input "$185.00"
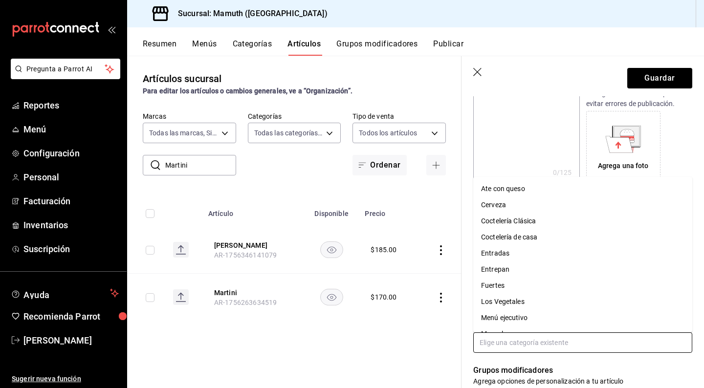
click at [525, 344] on input "text" at bounding box center [583, 343] width 219 height 21
click at [520, 238] on li "Coctelería de casa" at bounding box center [583, 237] width 219 height 16
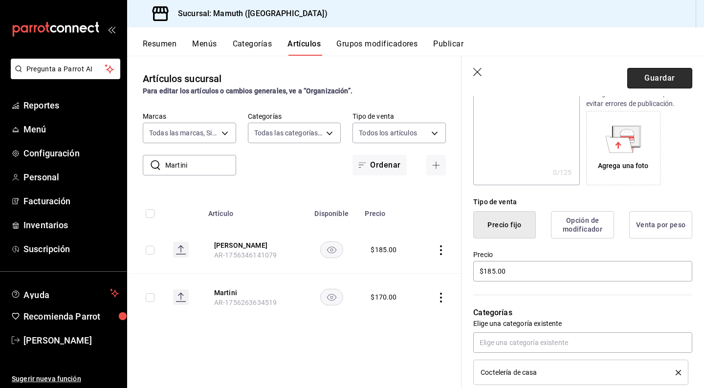
click at [668, 76] on button "Guardar" at bounding box center [660, 78] width 65 height 21
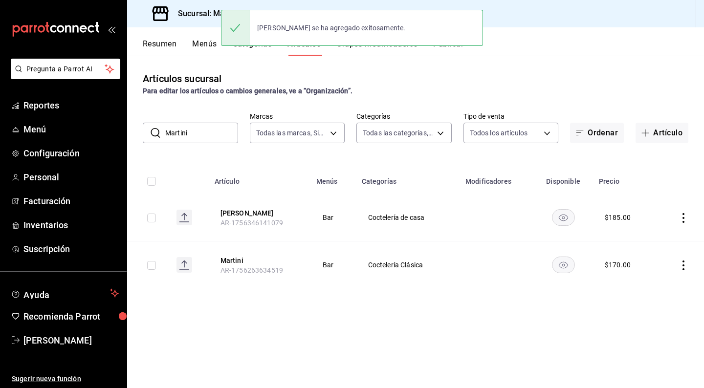
click at [264, 48] on div "[PERSON_NAME] se ha agregado exitosamente." at bounding box center [352, 28] width 262 height 42
click at [265, 50] on button "Categorías" at bounding box center [253, 47] width 40 height 17
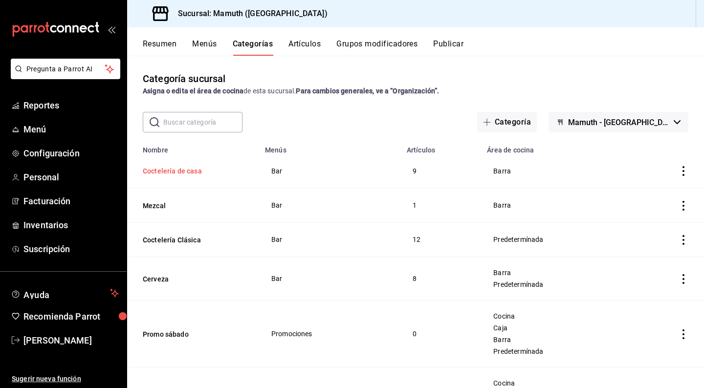
click at [193, 171] on button "Coctelería de casa" at bounding box center [192, 171] width 98 height 10
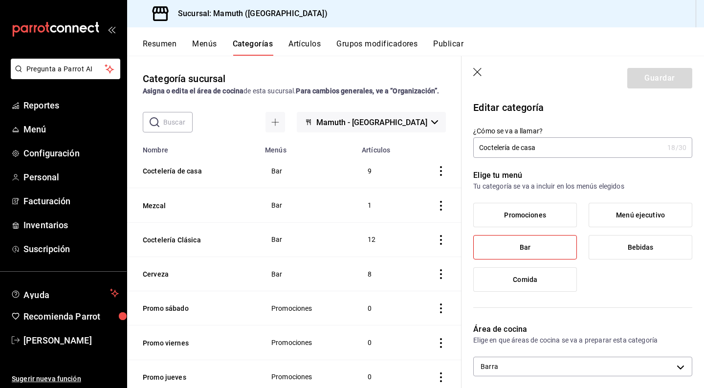
click at [523, 149] on input "Coctelería de casa" at bounding box center [569, 148] width 190 height 20
type input "Coctelería de Casa"
click at [656, 81] on button "Guardar" at bounding box center [660, 78] width 65 height 21
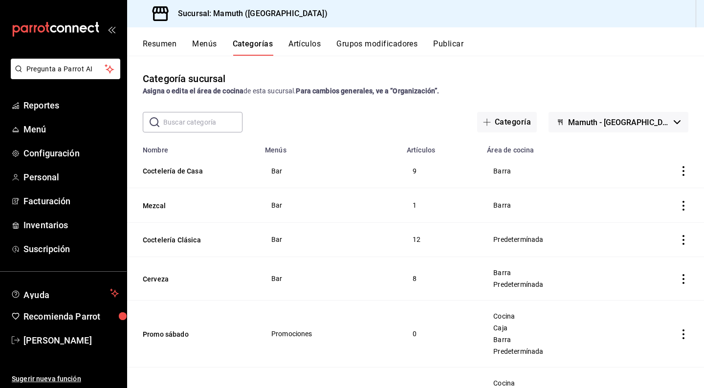
click at [656, 81] on div "Categoría sucursal Asigna o edita el área de cocina de esta sucursal. Para camb…" at bounding box center [415, 83] width 577 height 25
click at [556, 98] on div "Categoría sucursal Asigna o edita el área de cocina de esta sucursal. Para camb…" at bounding box center [415, 222] width 577 height 332
click at [588, 35] on div "Resumen Menús Categorías Artículos Grupos modificadores Publicar" at bounding box center [415, 41] width 577 height 28
click at [639, 75] on div "Categoría sucursal Asigna o edita el área de cocina de esta sucursal. Para camb…" at bounding box center [415, 83] width 577 height 25
click at [317, 52] on button "Artículos" at bounding box center [305, 47] width 32 height 17
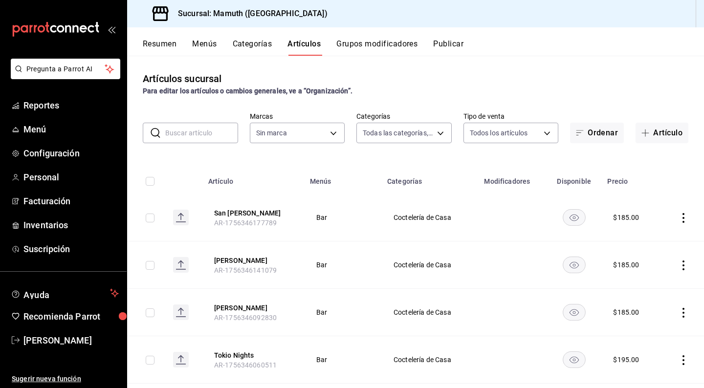
type input "6df29007-3a30-4595-a474-74bc6d422daf,27219724-ab0a-471e-98f8-f8611762f57c,a9318…"
type input "f1bb6157-6a37-46fd-b908-fd0c3bf6e21b"
click at [674, 136] on button "Artículo" at bounding box center [662, 133] width 53 height 21
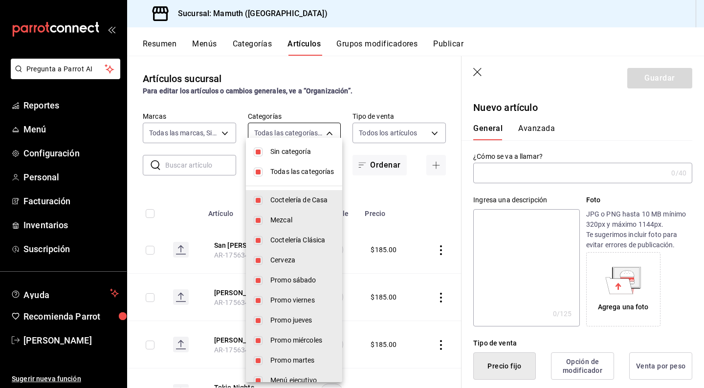
click at [334, 134] on body "Pregunta a Parrot AI Reportes Menú Configuración Personal Facturación Inventari…" at bounding box center [352, 194] width 704 height 388
click at [260, 172] on input "checkbox" at bounding box center [258, 172] width 9 height 9
checkbox input "false"
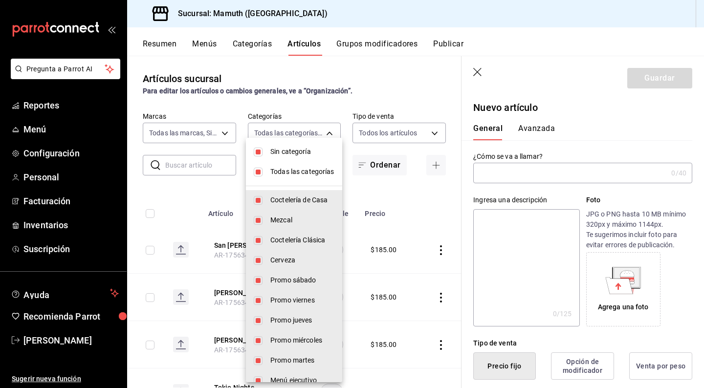
checkbox input "false"
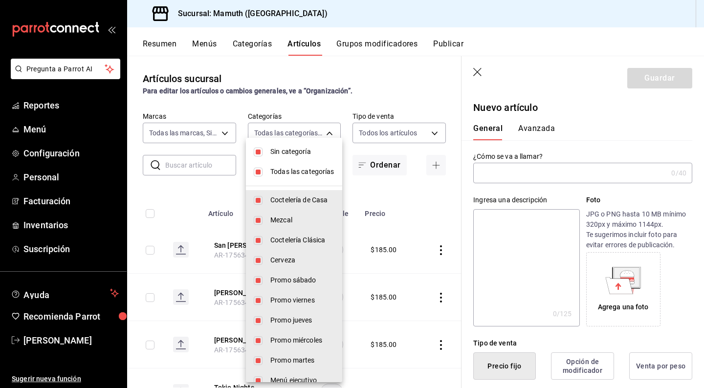
checkbox input "false"
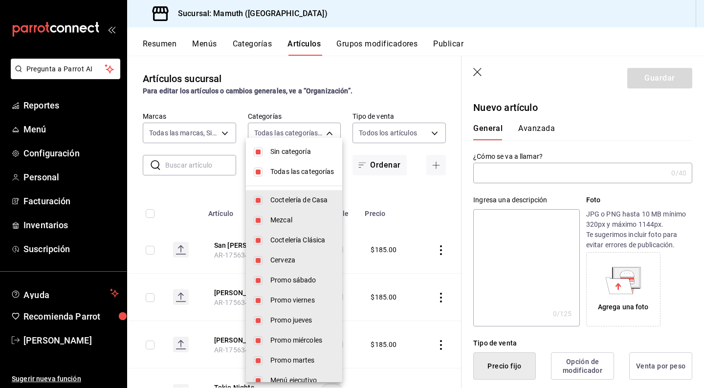
checkbox input "false"
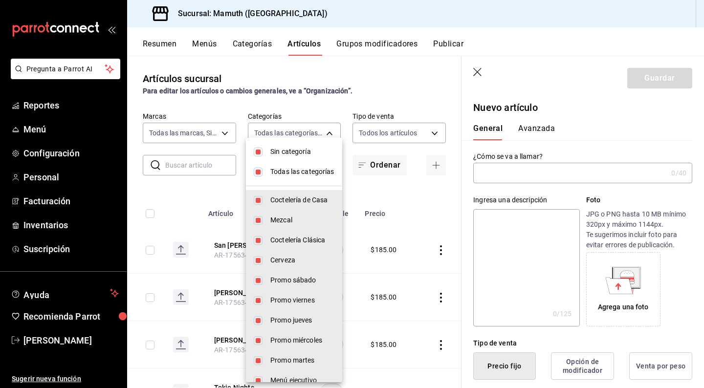
checkbox input "false"
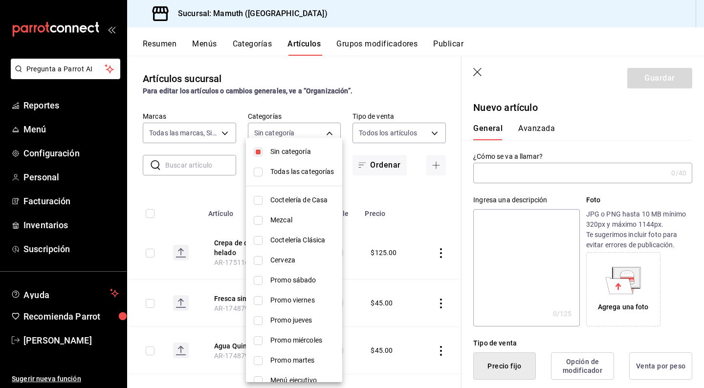
click at [262, 259] on input "checkbox" at bounding box center [258, 260] width 9 height 9
checkbox input "true"
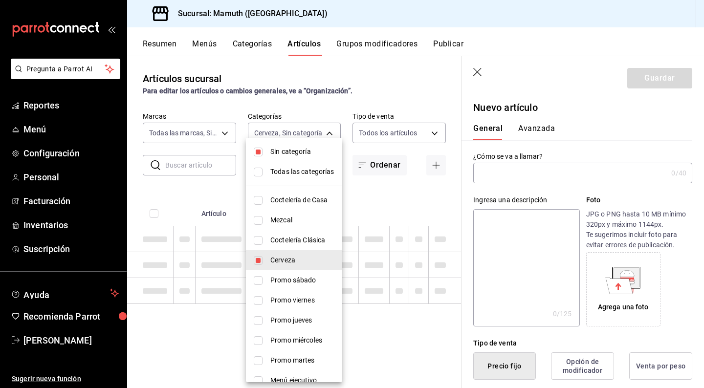
type input "922809d7-503b-42f4-a077-8fa600f815a4"
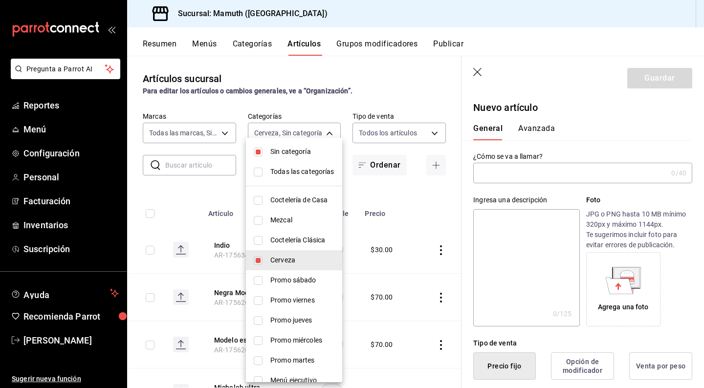
click at [386, 69] on div at bounding box center [352, 194] width 704 height 388
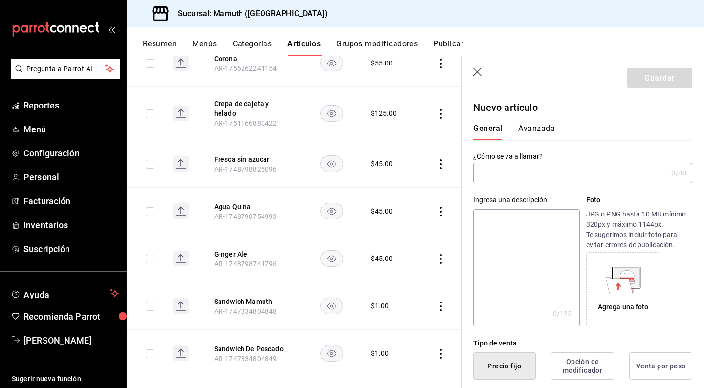
scroll to position [517, 0]
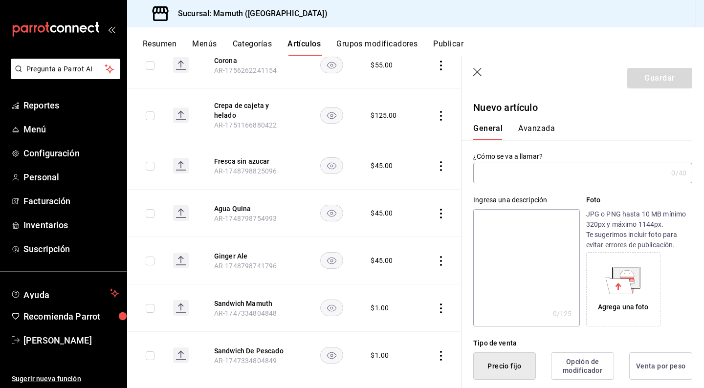
click at [438, 209] on icon "actions" at bounding box center [441, 214] width 10 height 10
click at [392, 231] on icon at bounding box center [388, 231] width 12 height 12
type input "$45.00"
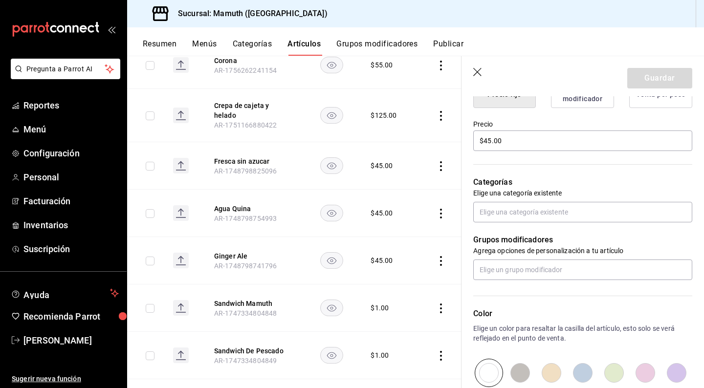
scroll to position [274, 0]
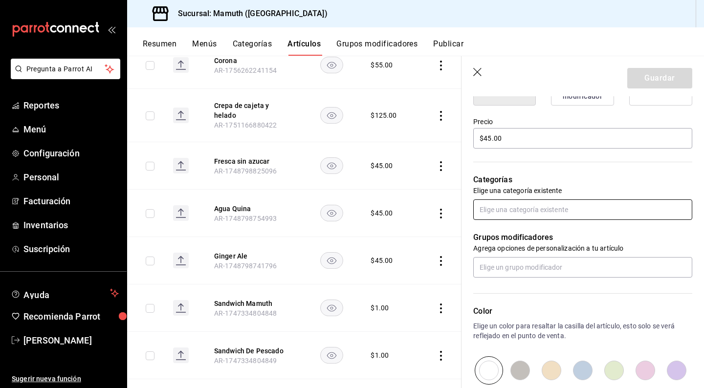
click at [588, 215] on input "text" at bounding box center [583, 210] width 219 height 21
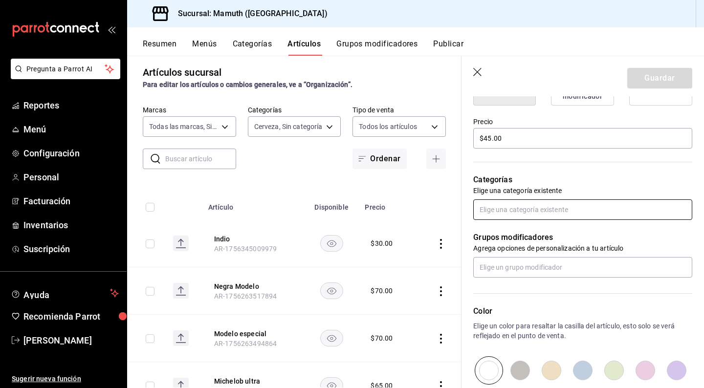
scroll to position [1, 0]
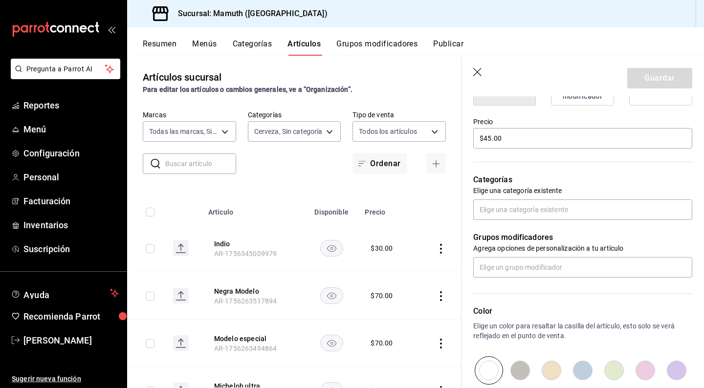
click at [269, 44] on button "Categorías" at bounding box center [253, 47] width 40 height 17
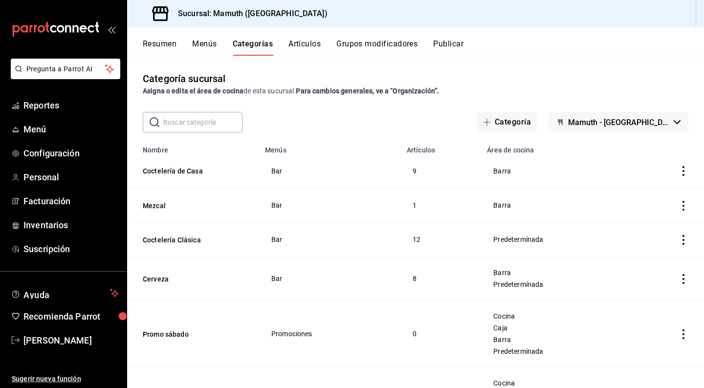
click at [213, 124] on input "text" at bounding box center [202, 123] width 79 height 20
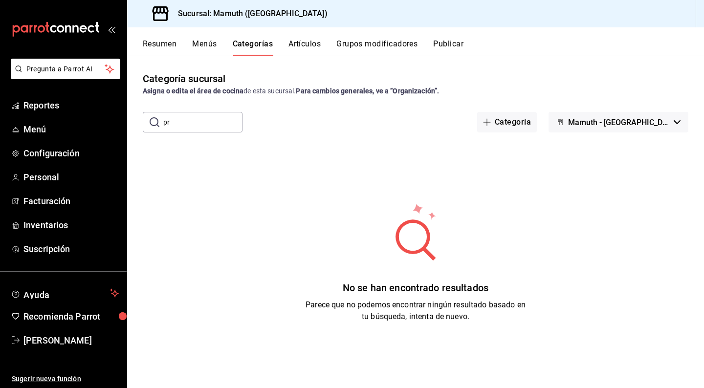
type input "p"
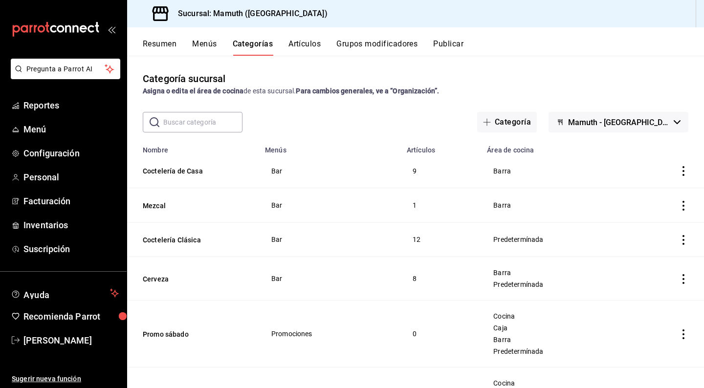
click at [312, 45] on button "Artículos" at bounding box center [305, 47] width 32 height 17
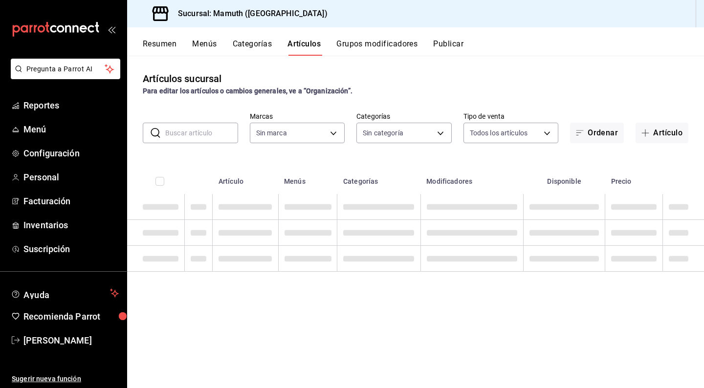
type input "f1bb6157-6a37-46fd-b908-fd0c3bf6e21b"
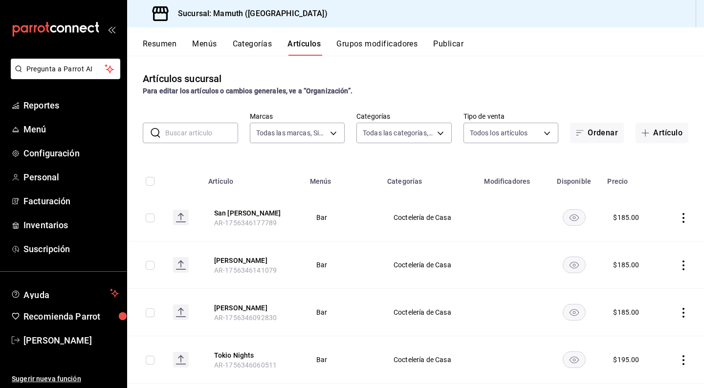
type input "6df29007-3a30-4595-a474-74bc6d422daf,27219724-ab0a-471e-98f8-f8611762f57c,a9318…"
click at [465, 69] on div "Artículos sucursal Para editar los artículos o cambios generales, ve a “Organiz…" at bounding box center [415, 222] width 577 height 332
